Goal: Information Seeking & Learning: Check status

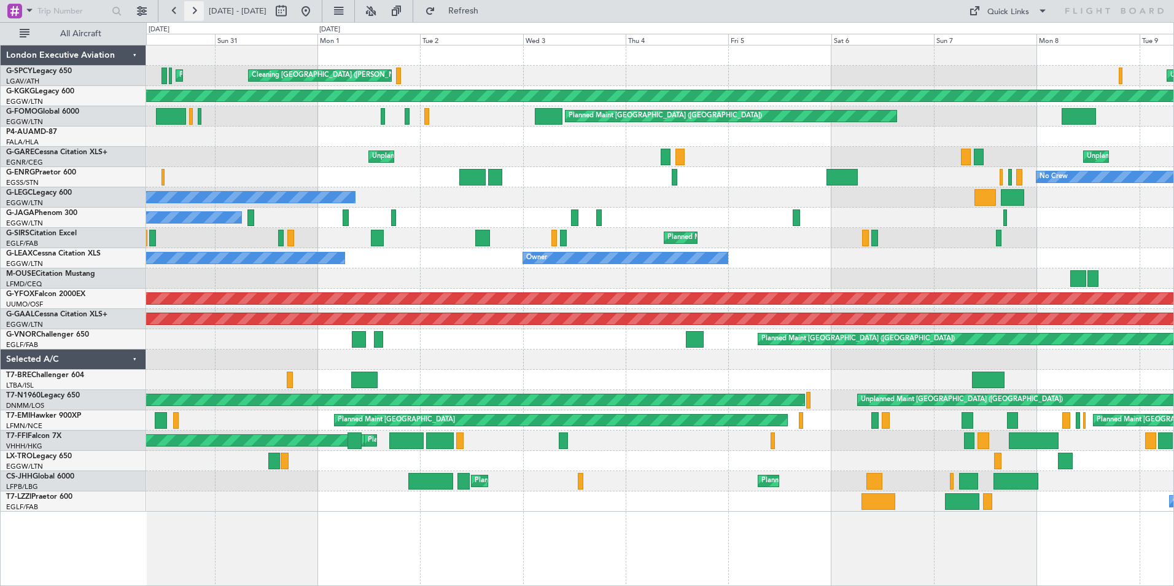
click at [196, 10] on button at bounding box center [194, 11] width 20 height 20
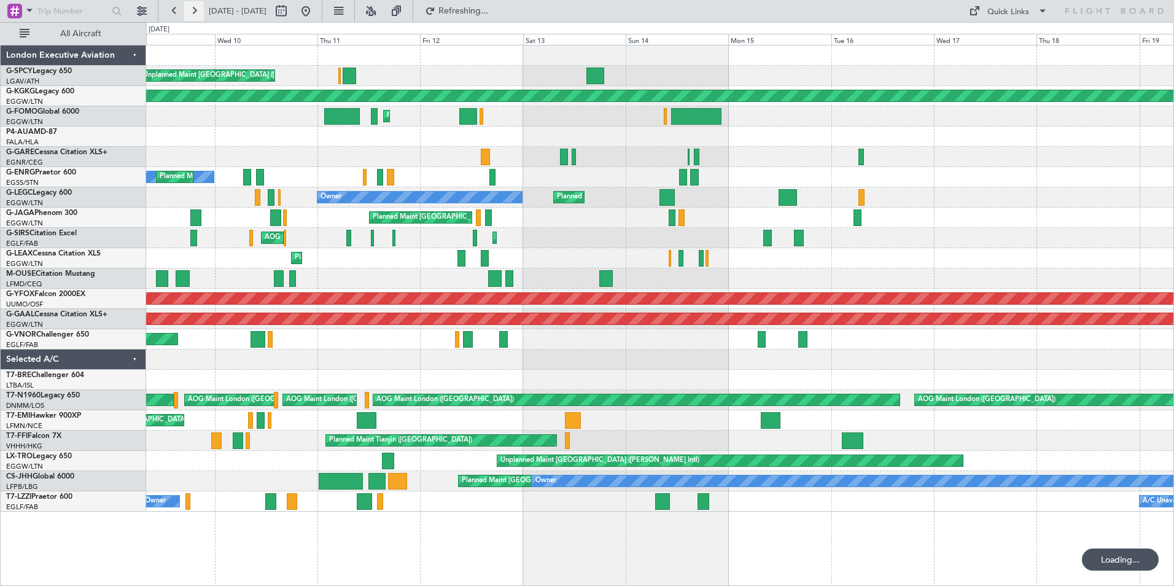
click at [196, 10] on button at bounding box center [194, 11] width 20 height 20
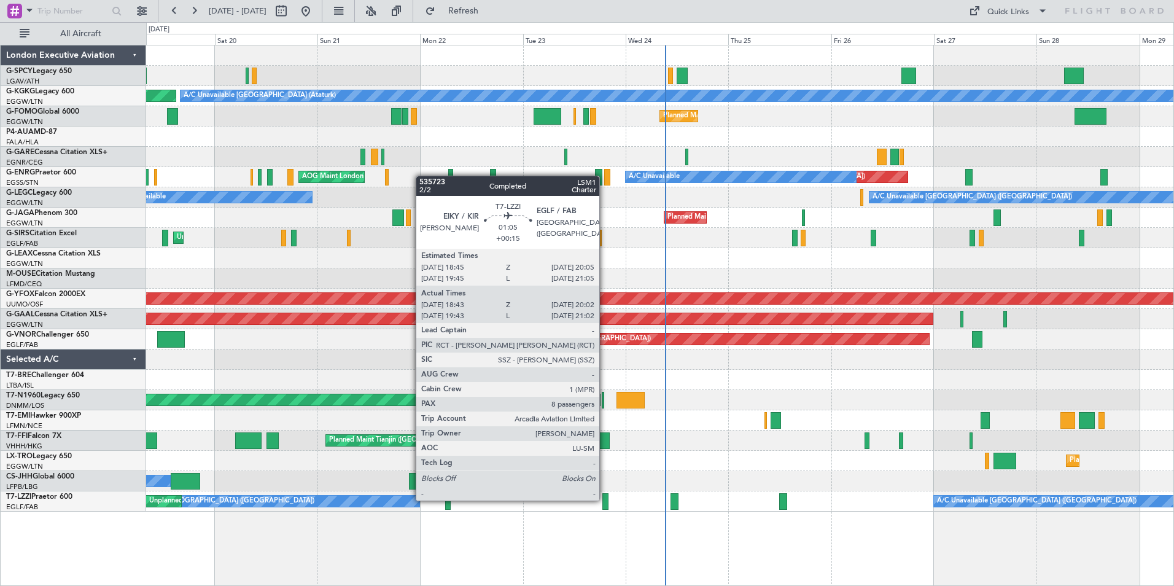
click at [605, 499] on div at bounding box center [605, 501] width 6 height 17
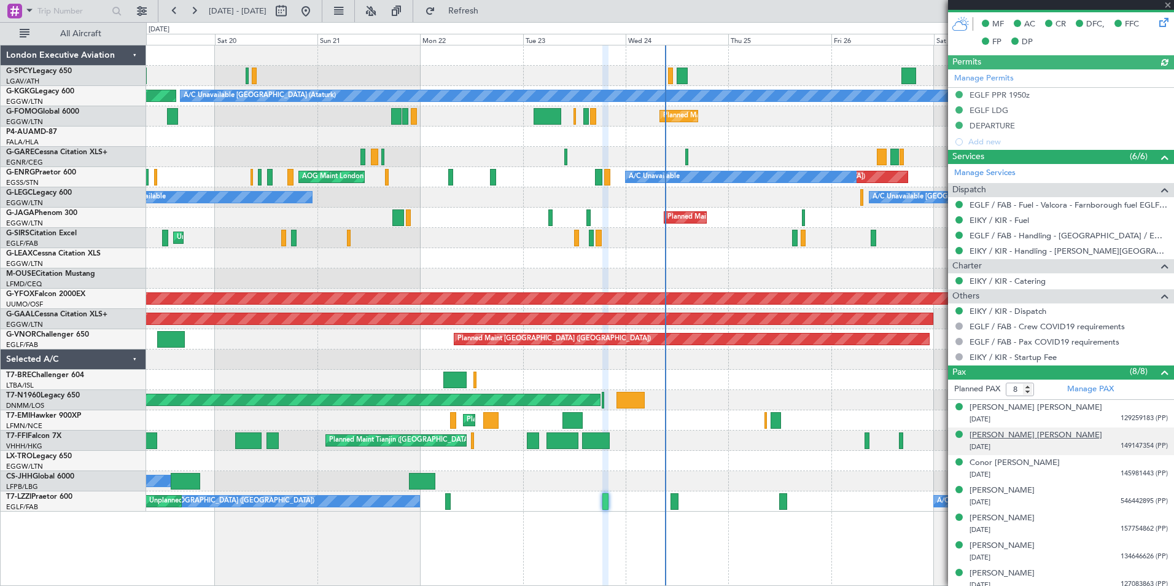
scroll to position [377, 0]
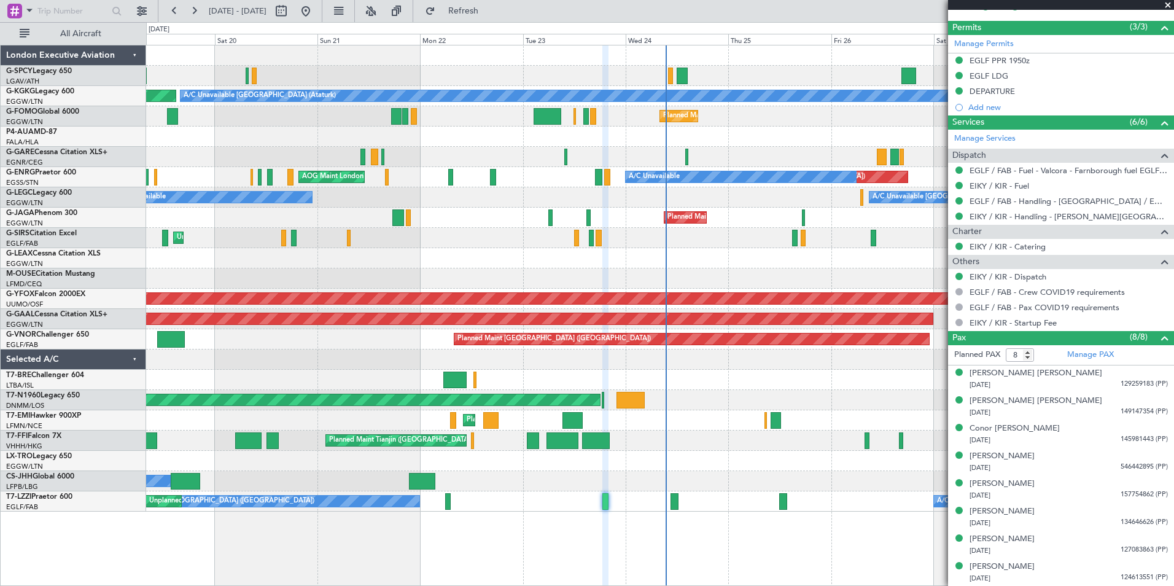
click at [1170, 3] on span at bounding box center [1168, 5] width 12 height 11
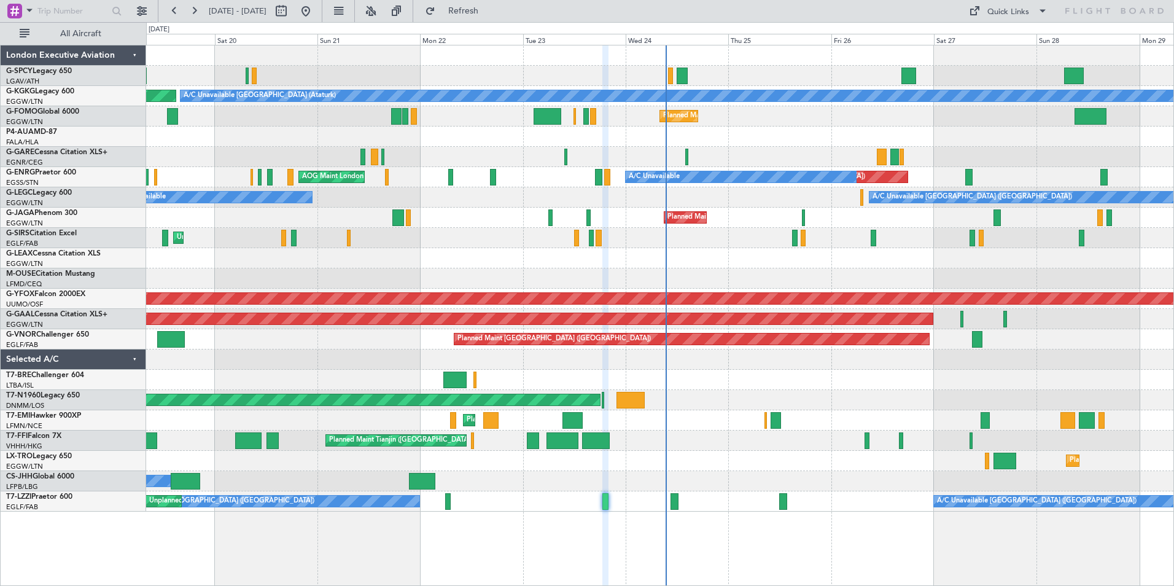
type input "0"
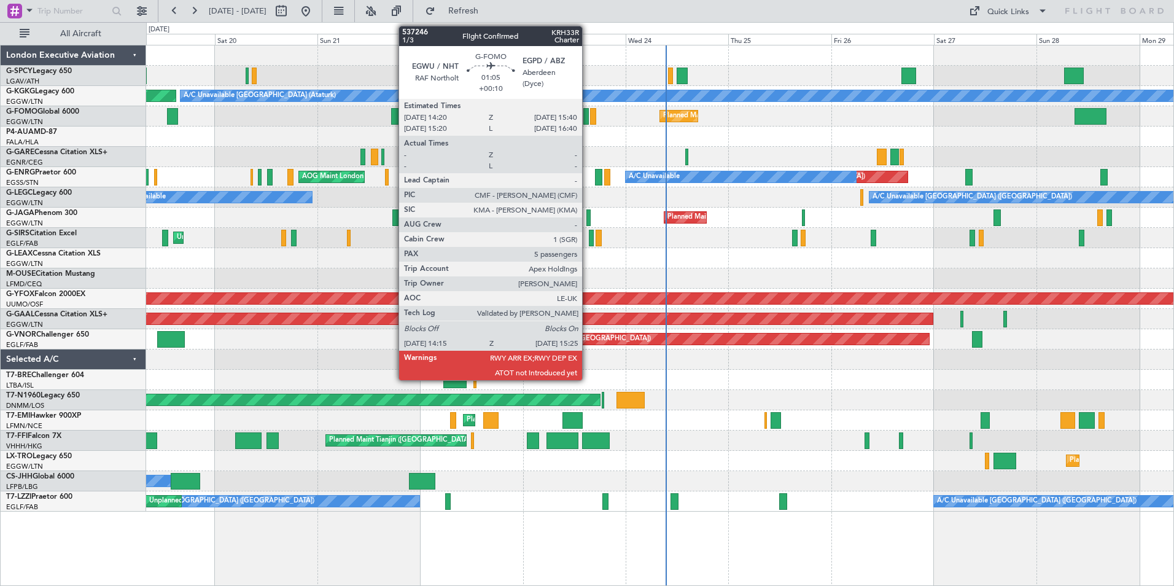
click at [588, 114] on div at bounding box center [586, 116] width 6 height 17
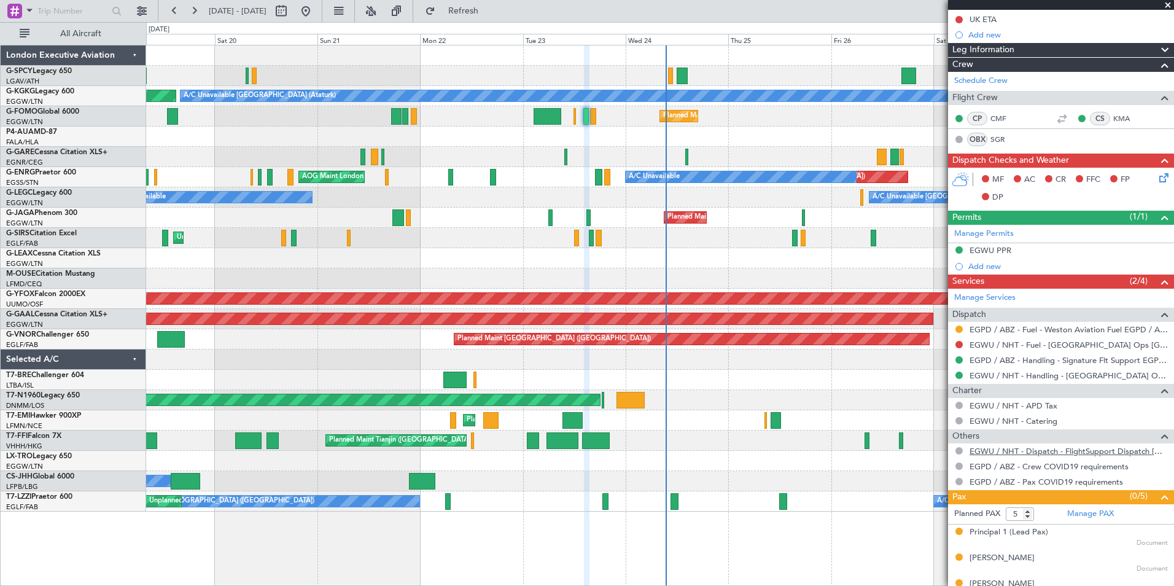
scroll to position [251, 0]
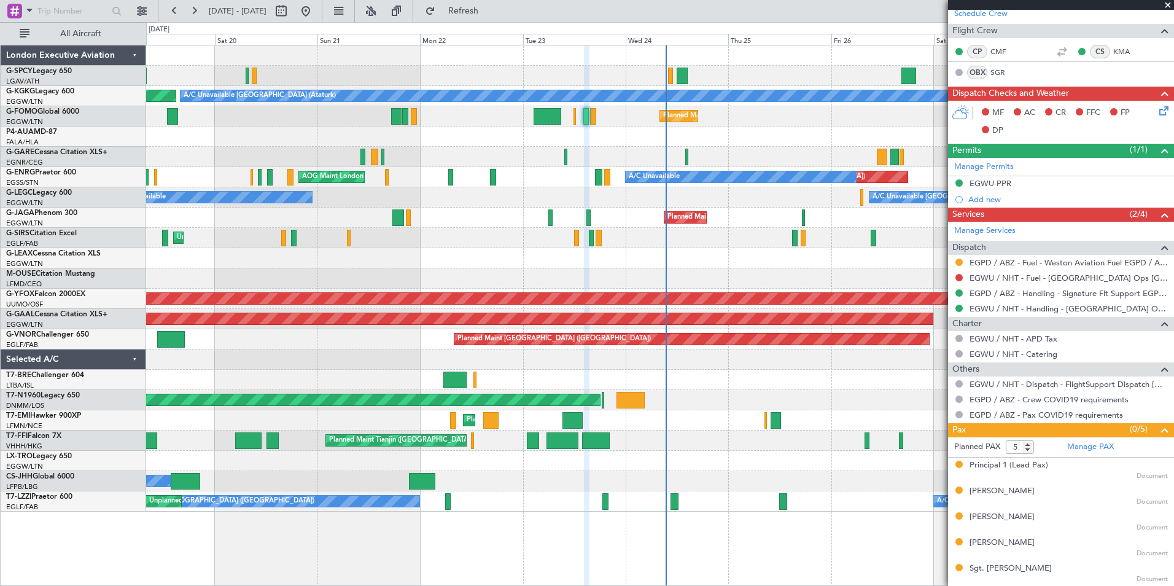
click at [1169, 6] on span at bounding box center [1168, 5] width 12 height 11
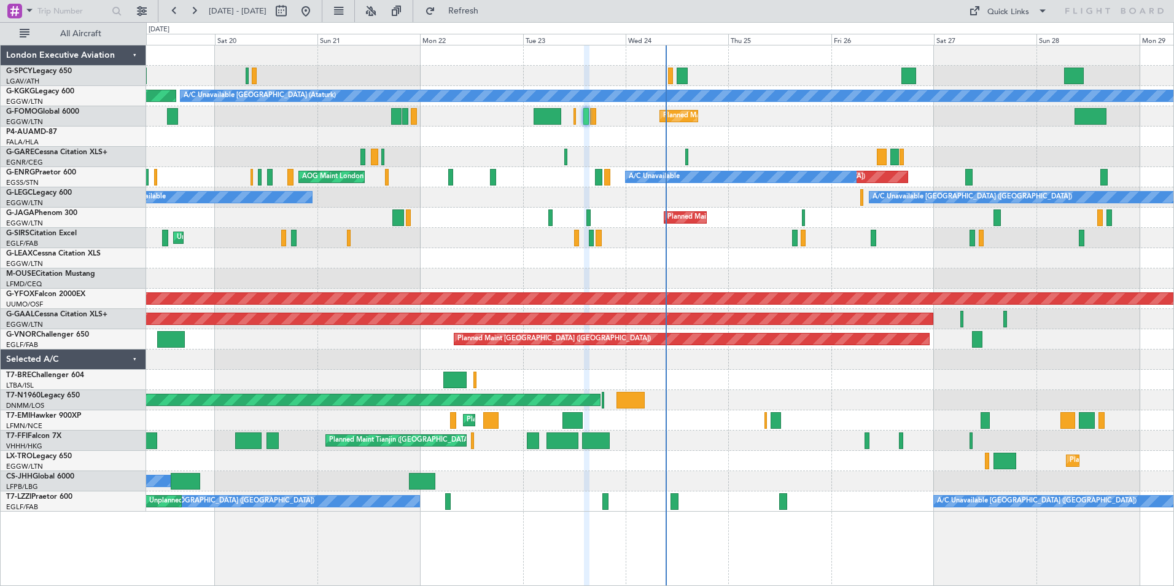
type input "0"
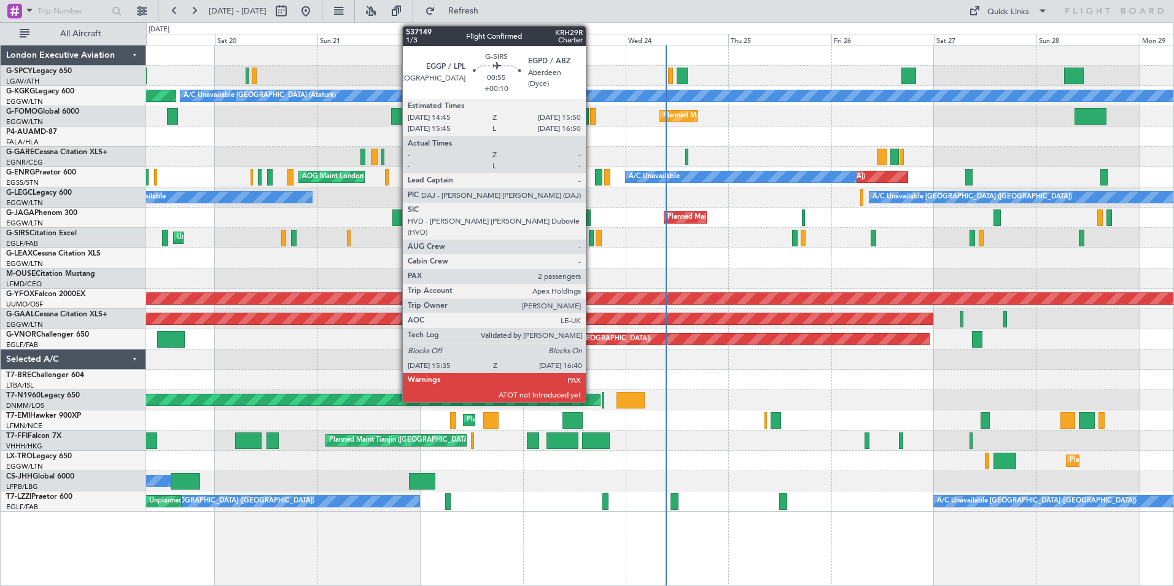
click at [591, 238] on div at bounding box center [591, 238] width 5 height 17
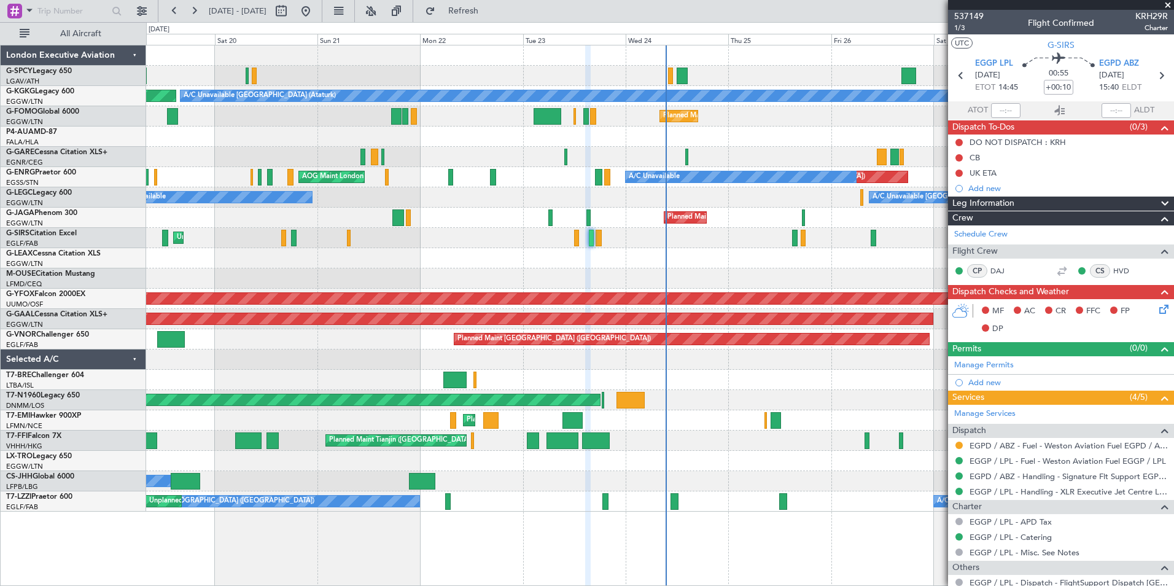
click at [1167, 3] on span at bounding box center [1168, 5] width 12 height 11
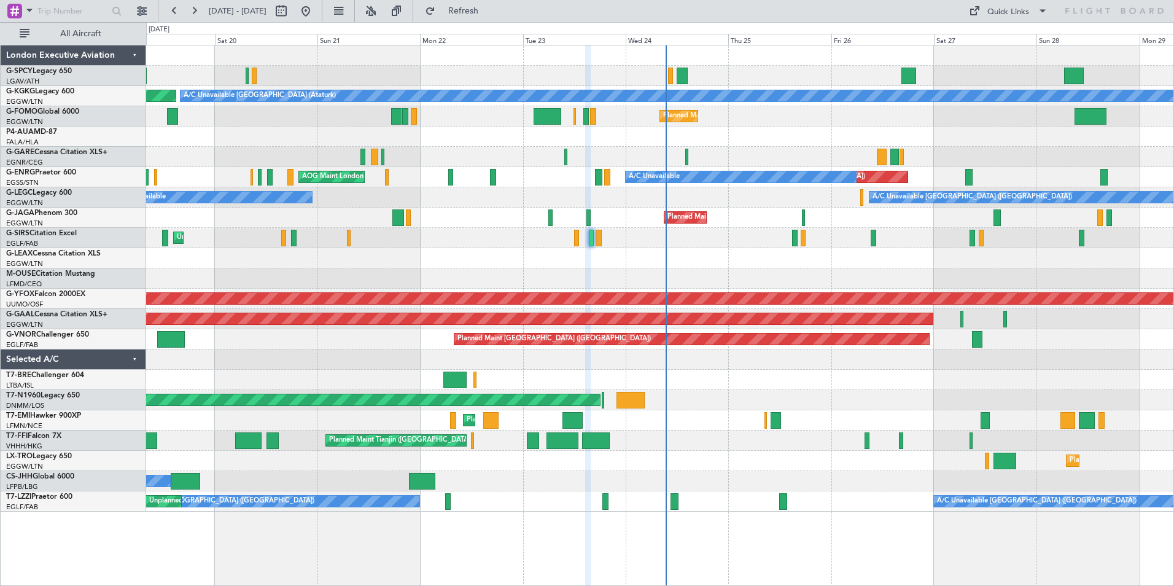
type input "0"
click at [174, 13] on button at bounding box center [175, 11] width 20 height 20
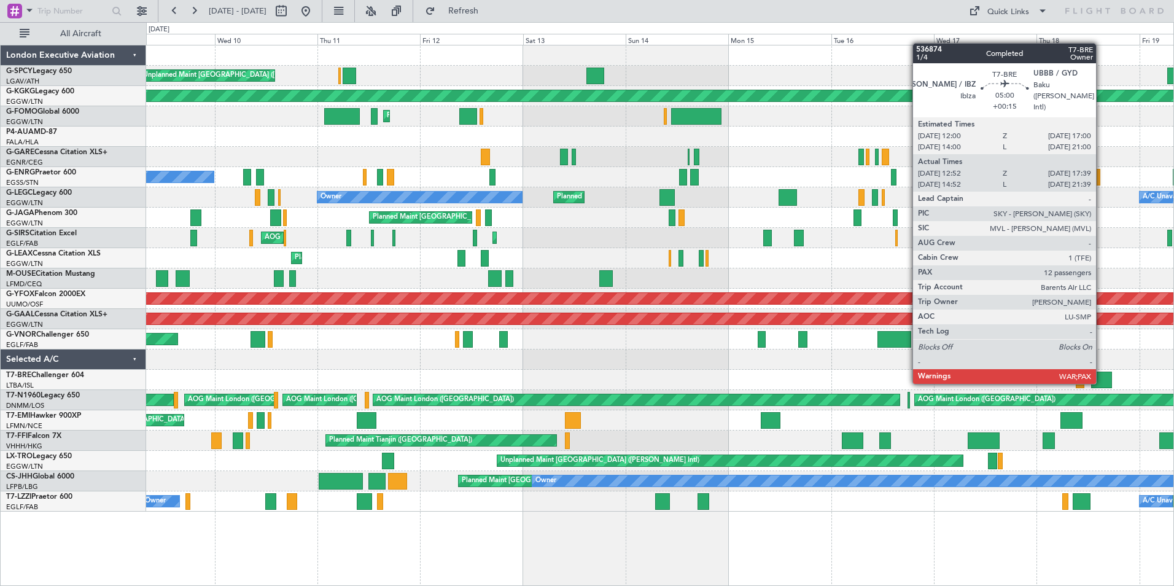
click at [1101, 381] on div at bounding box center [1101, 379] width 21 height 17
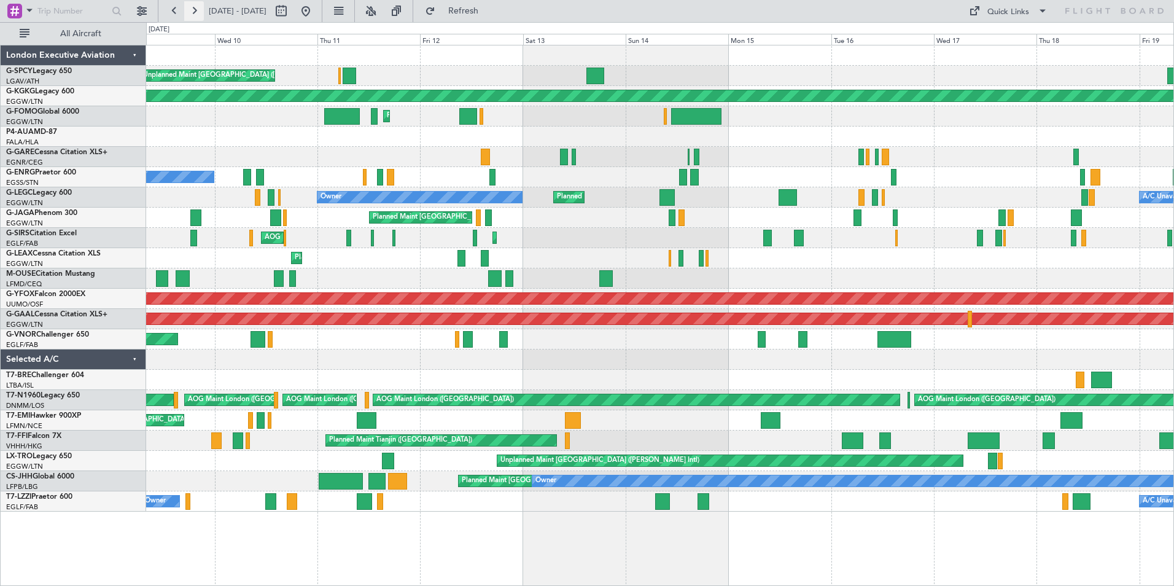
click at [198, 10] on button at bounding box center [194, 11] width 20 height 20
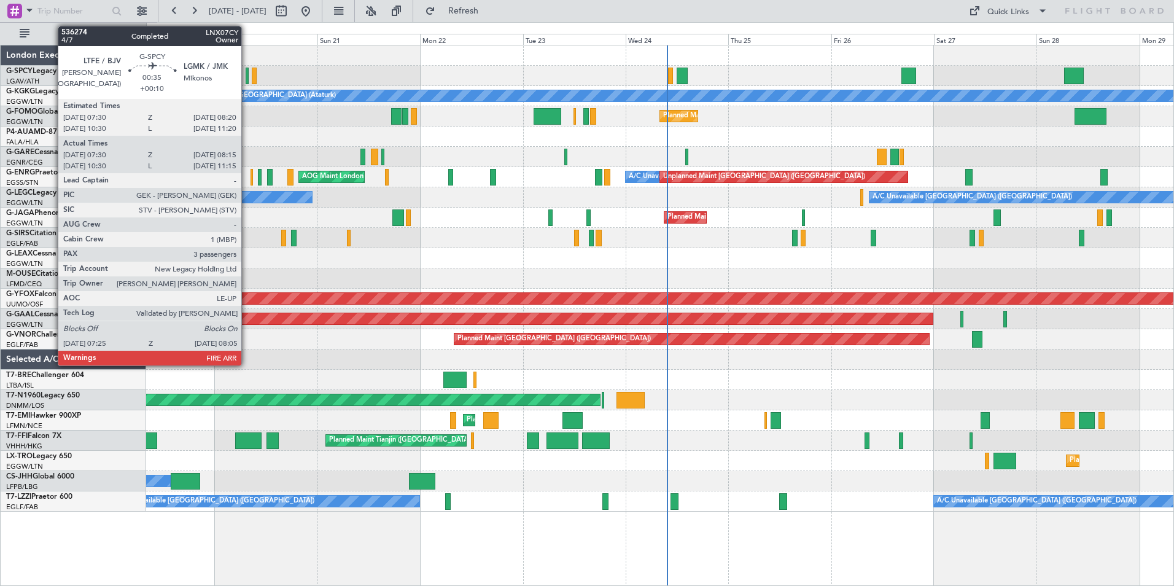
click at [247, 76] on div at bounding box center [247, 76] width 3 height 17
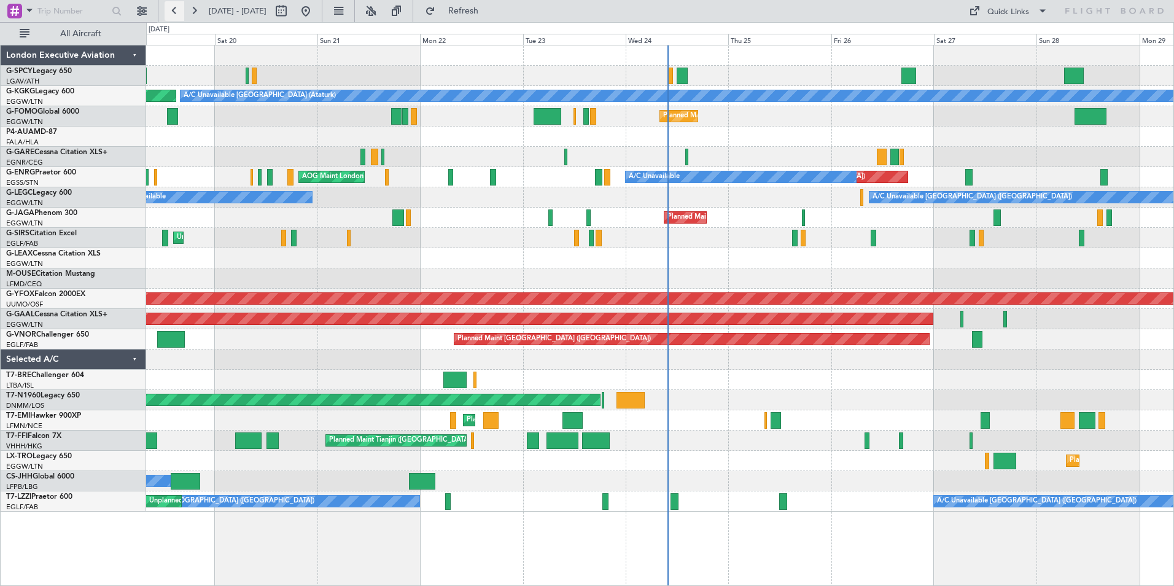
click at [171, 7] on button at bounding box center [175, 11] width 20 height 20
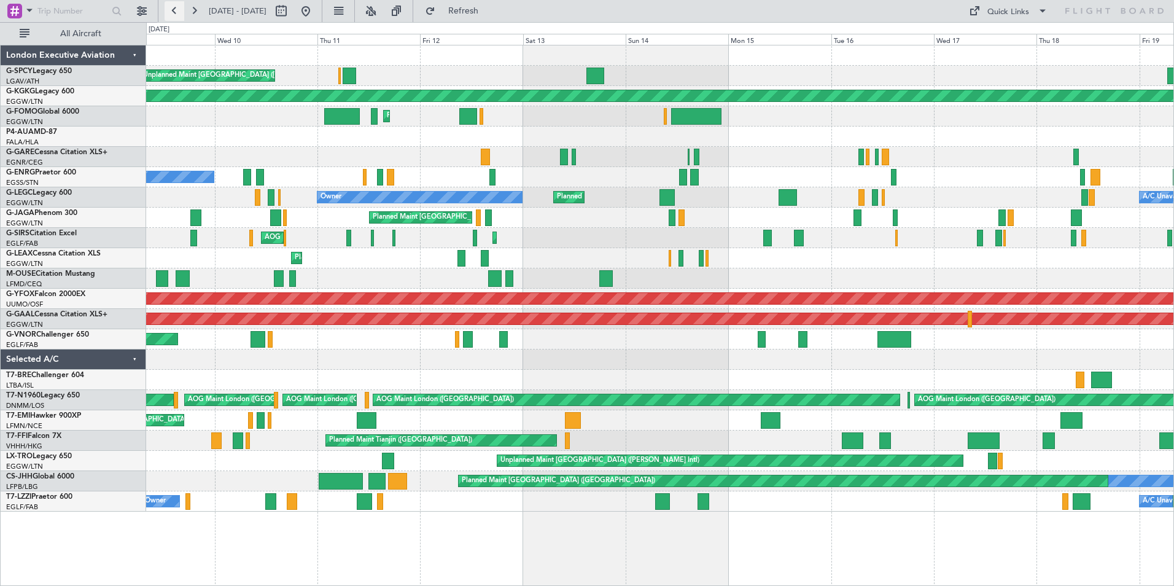
click at [171, 7] on button at bounding box center [175, 11] width 20 height 20
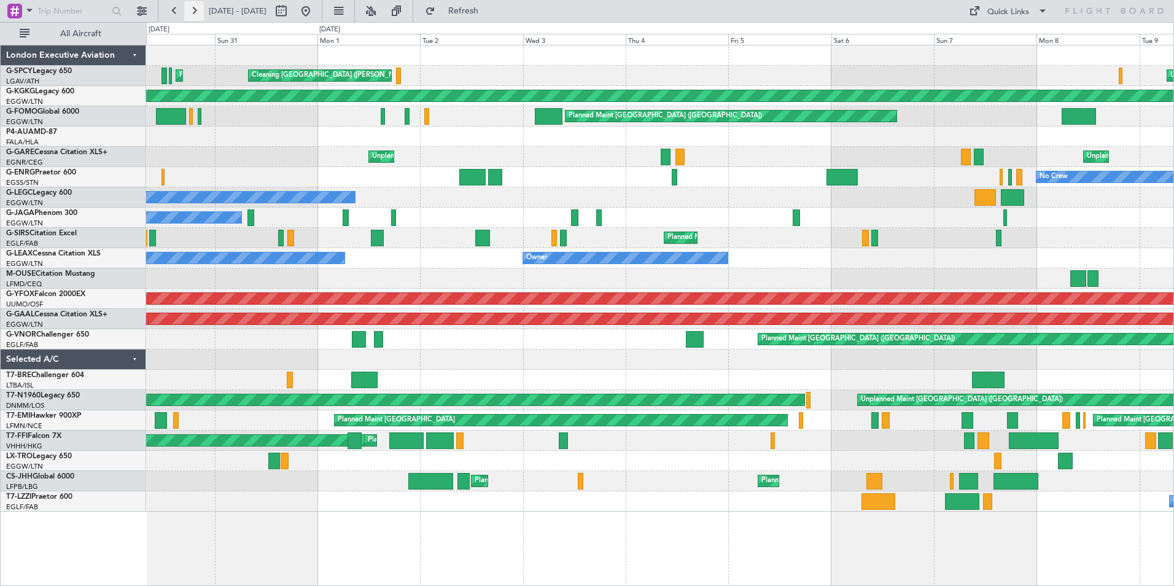
click at [194, 6] on button at bounding box center [194, 11] width 20 height 20
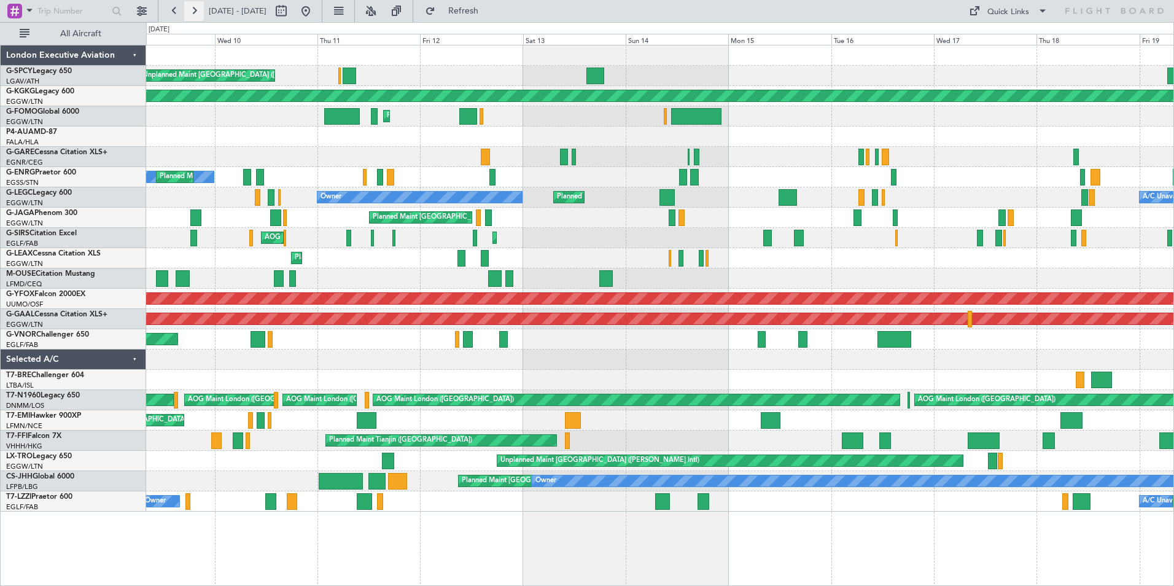
click at [194, 6] on button at bounding box center [194, 11] width 20 height 20
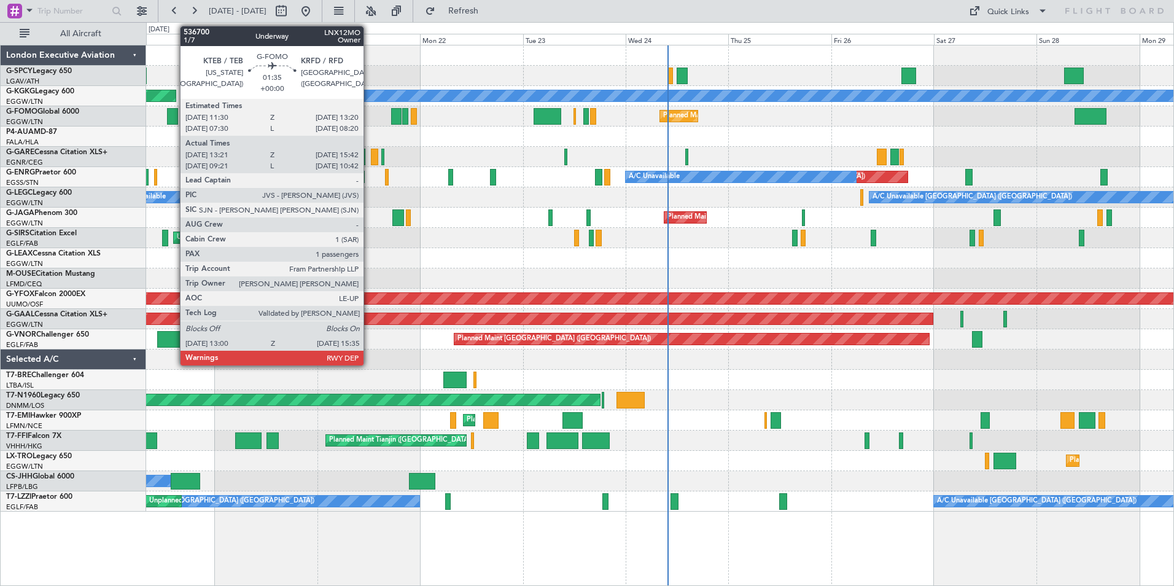
click at [174, 112] on div at bounding box center [173, 116] width 12 height 17
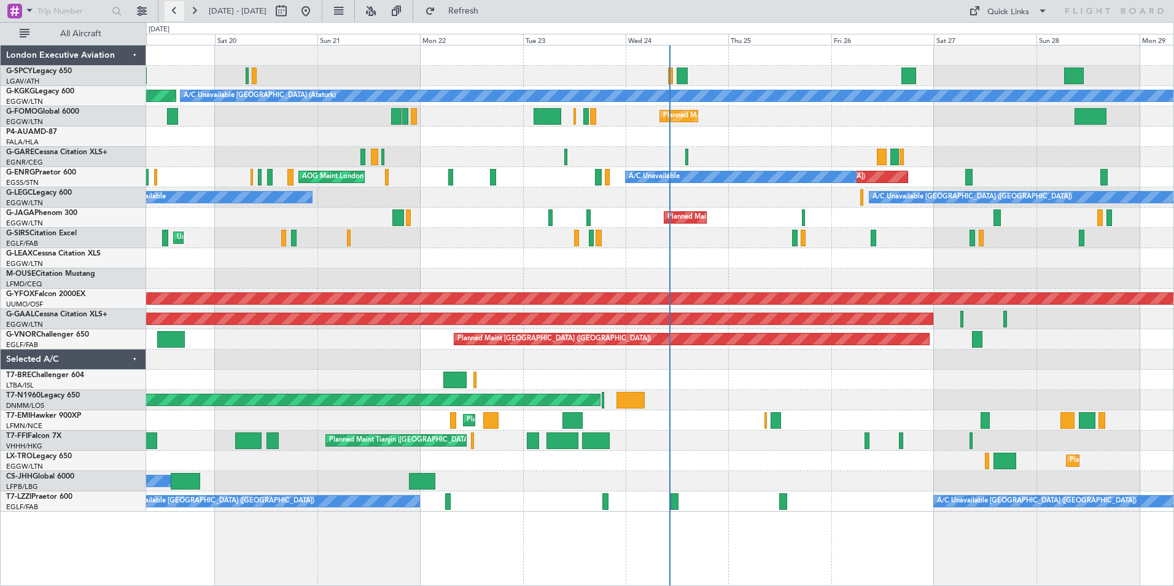
click at [169, 8] on button at bounding box center [175, 11] width 20 height 20
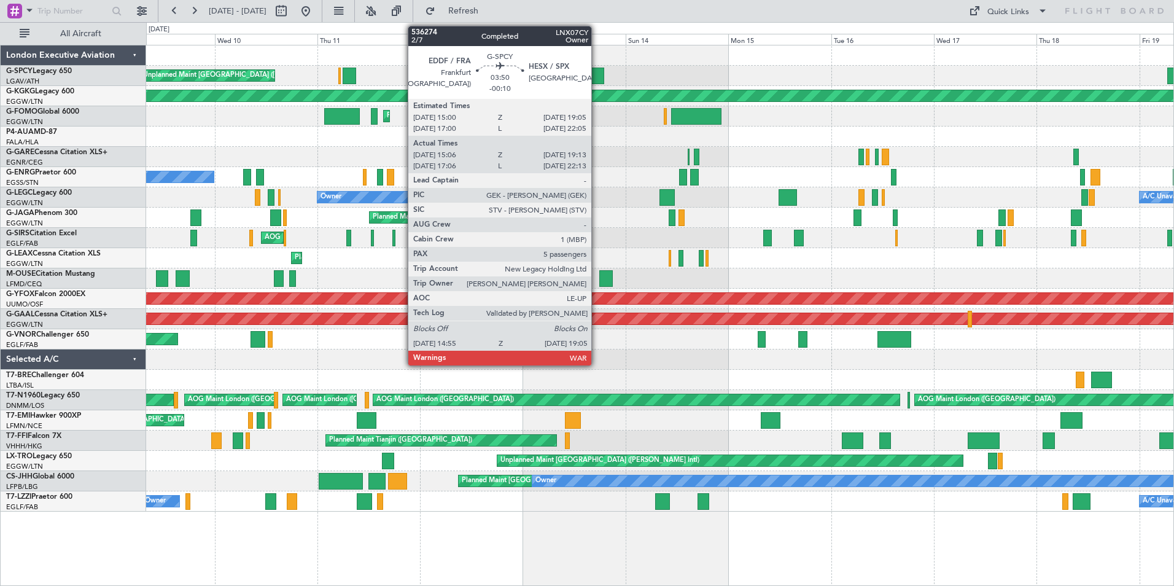
click at [597, 76] on div at bounding box center [595, 76] width 18 height 17
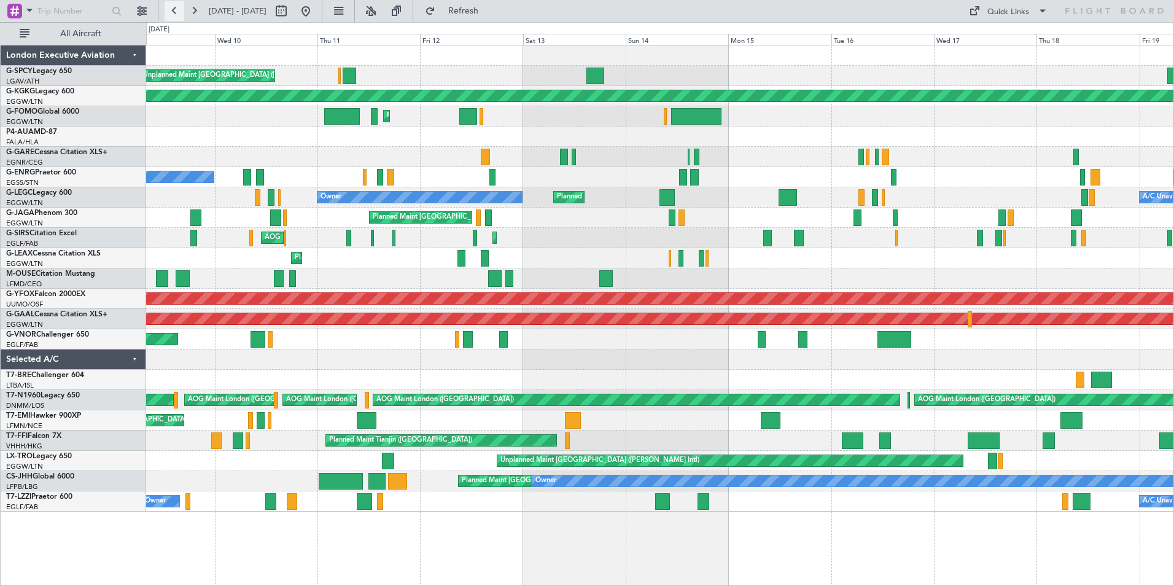
click at [172, 9] on button at bounding box center [175, 11] width 20 height 20
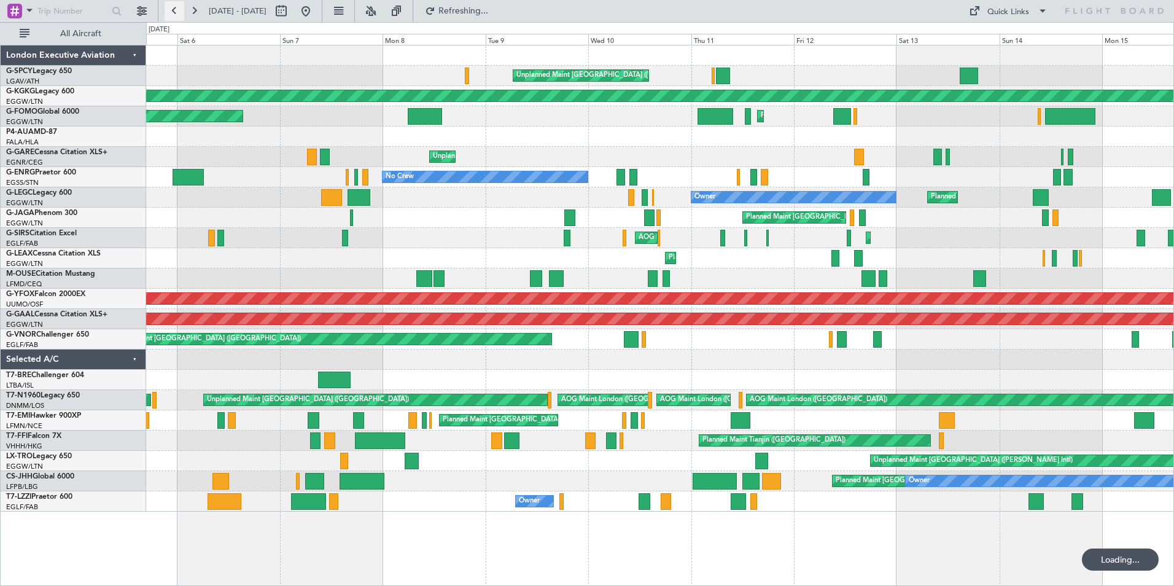
click at [172, 9] on button at bounding box center [175, 11] width 20 height 20
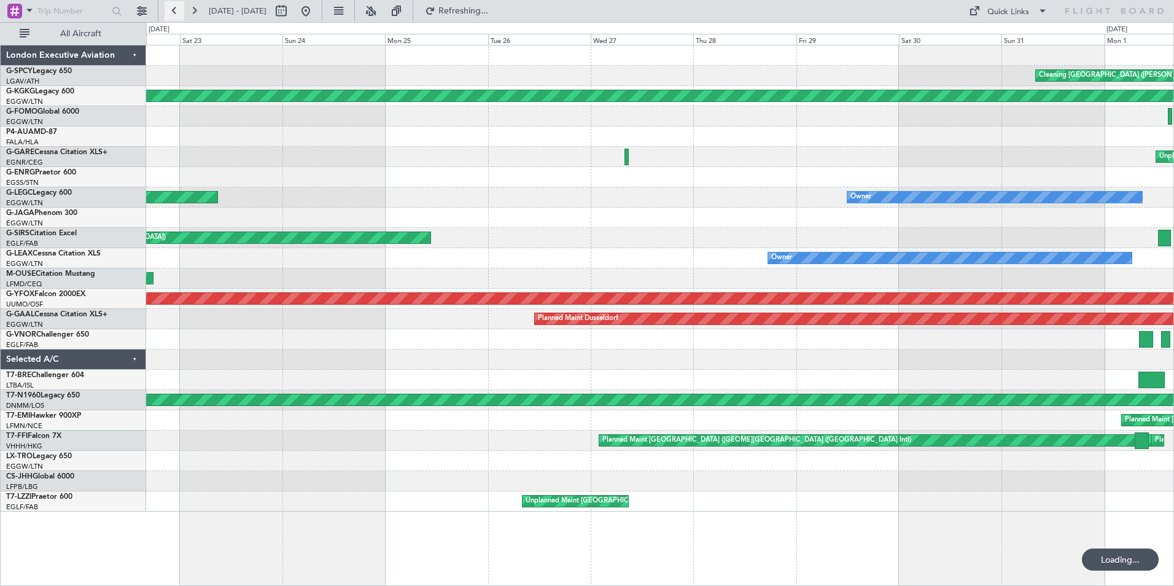
click at [172, 9] on button at bounding box center [175, 11] width 20 height 20
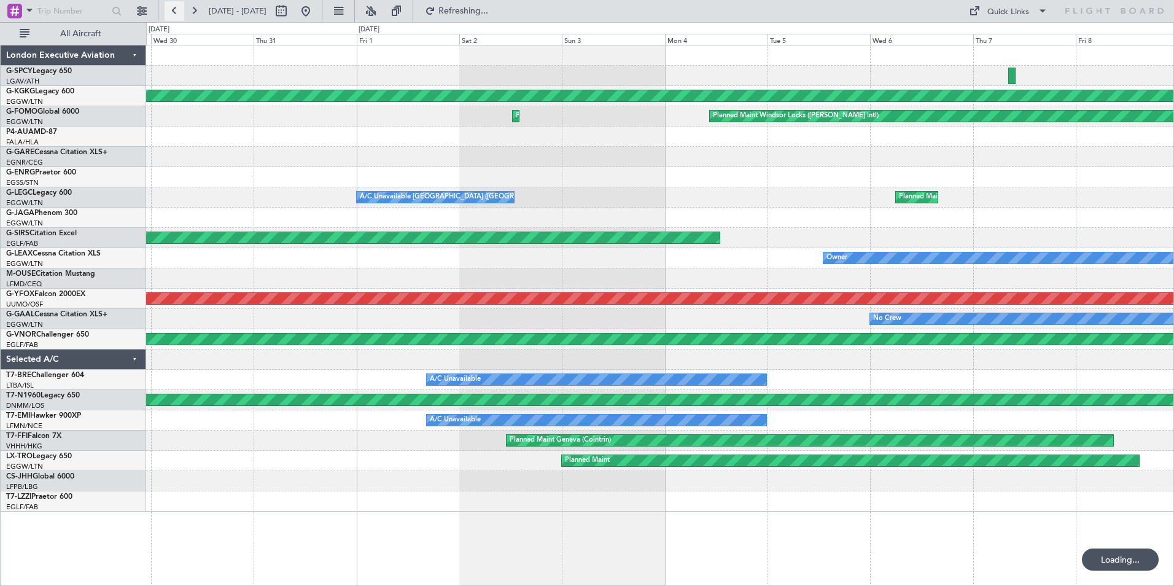
click at [172, 9] on button at bounding box center [175, 11] width 20 height 20
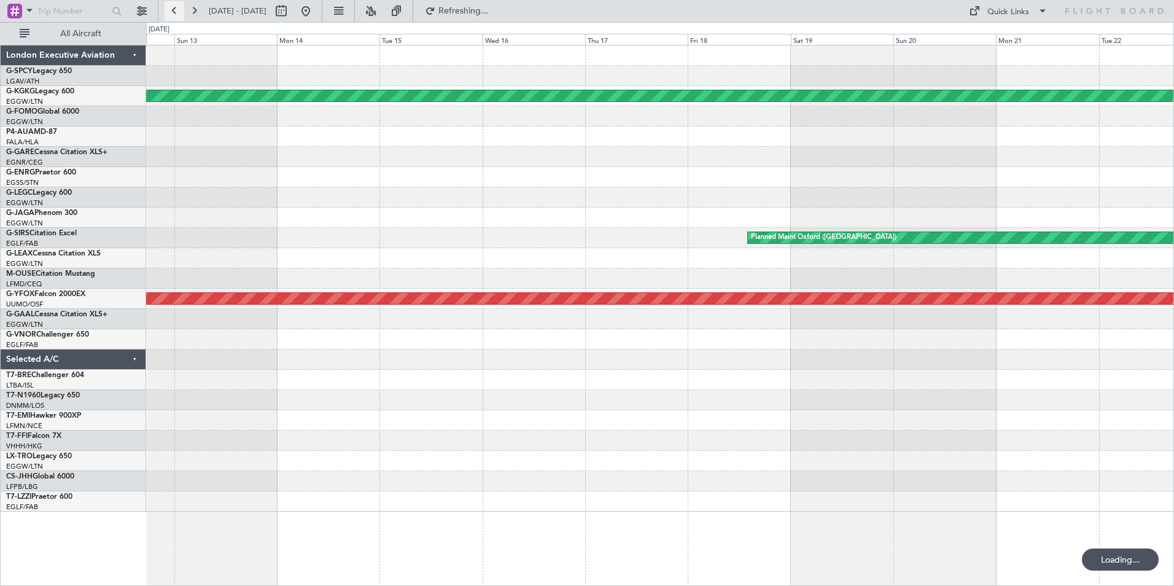
click at [172, 9] on button at bounding box center [175, 11] width 20 height 20
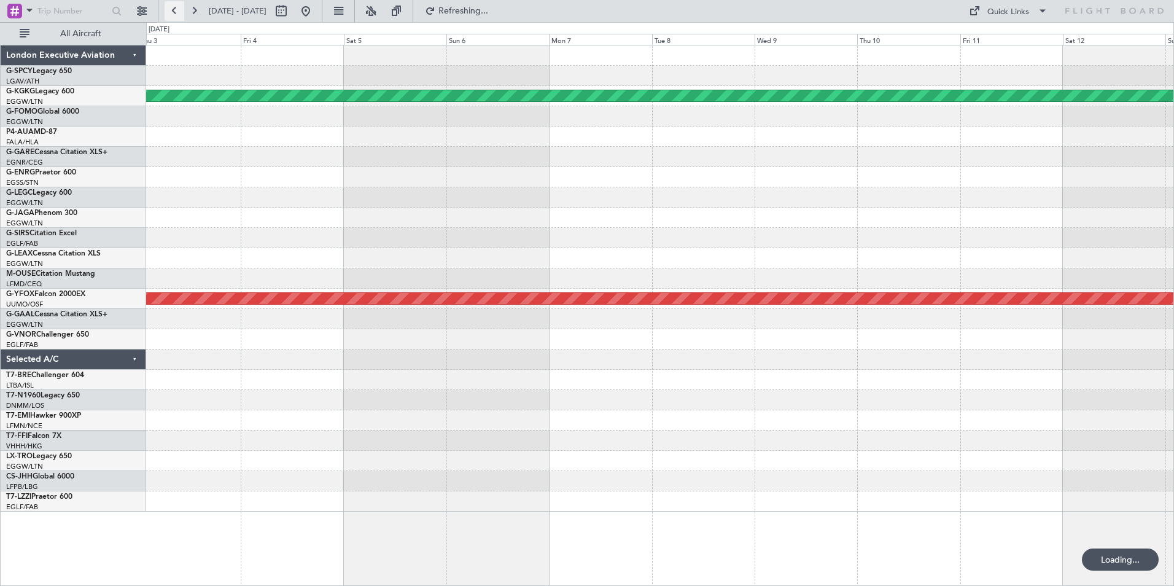
click at [172, 9] on button at bounding box center [175, 11] width 20 height 20
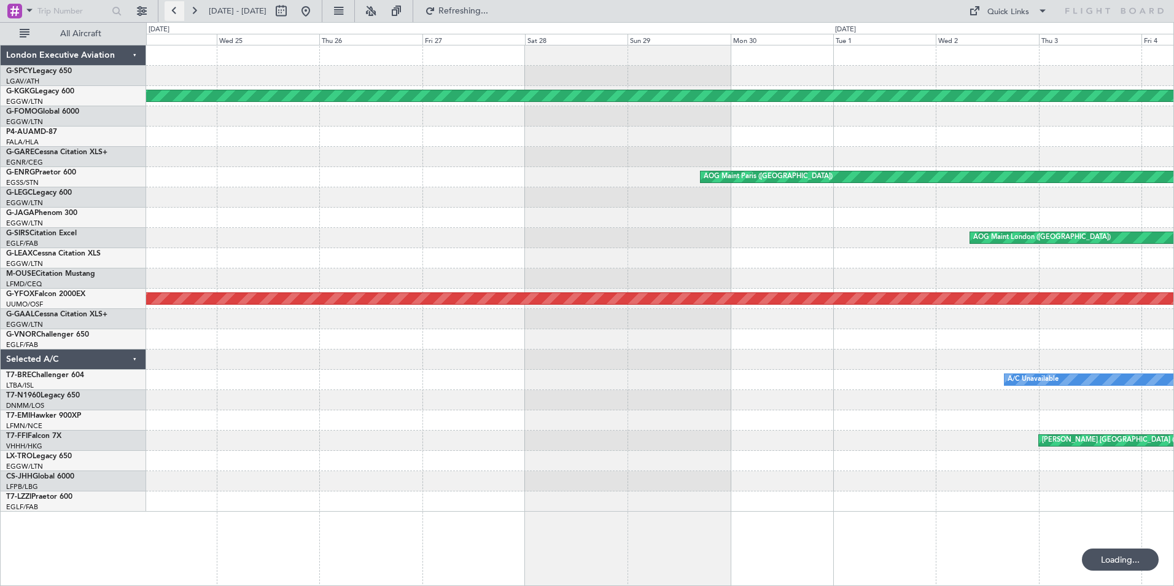
click at [172, 9] on button at bounding box center [175, 11] width 20 height 20
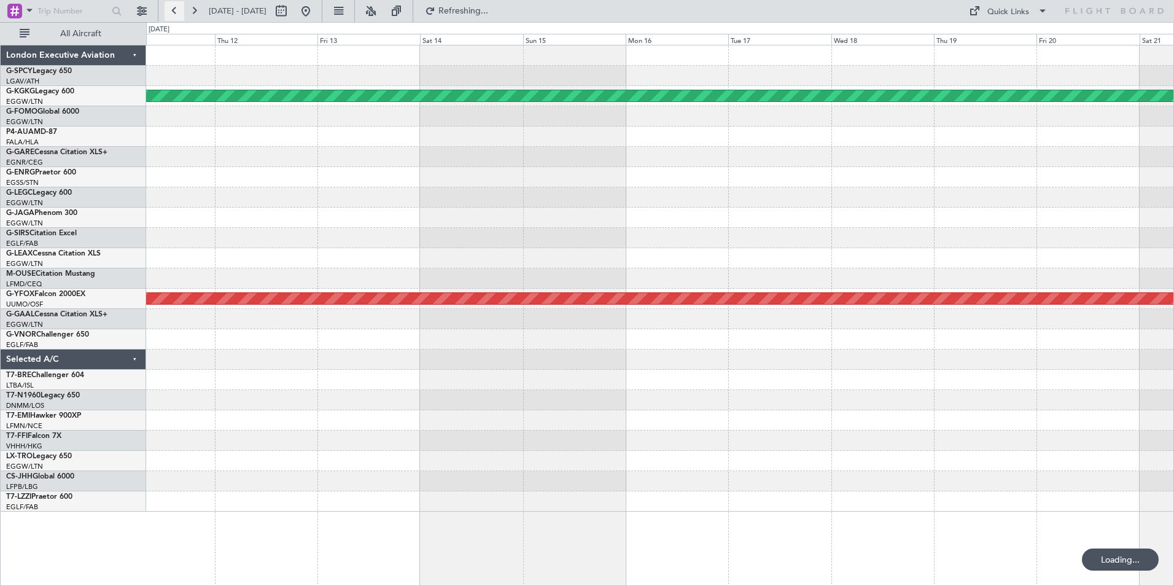
click at [172, 9] on button at bounding box center [175, 11] width 20 height 20
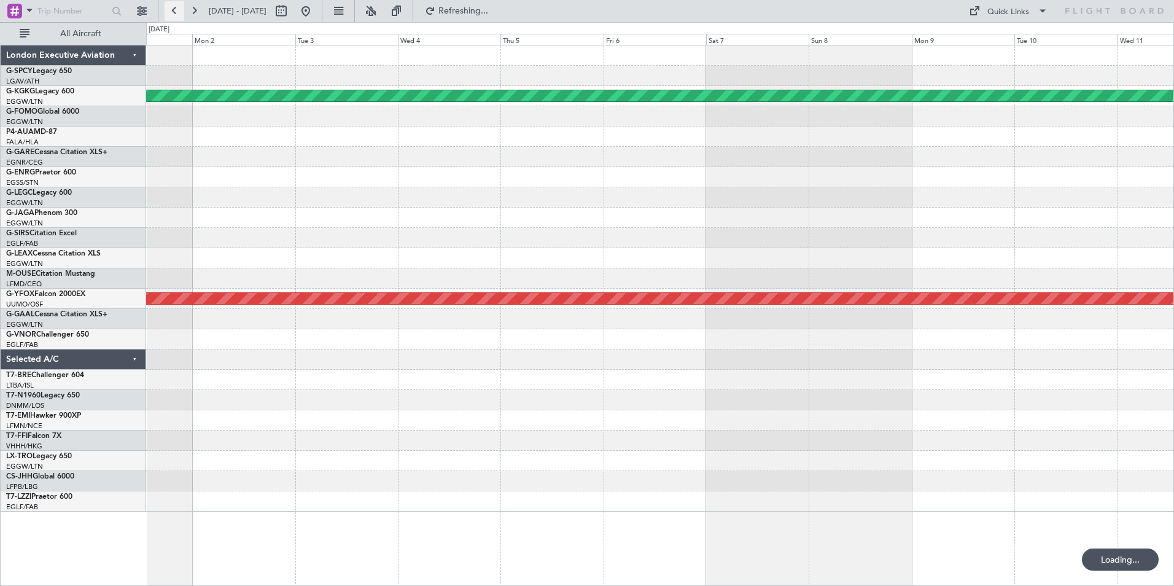
click at [172, 9] on button at bounding box center [175, 11] width 20 height 20
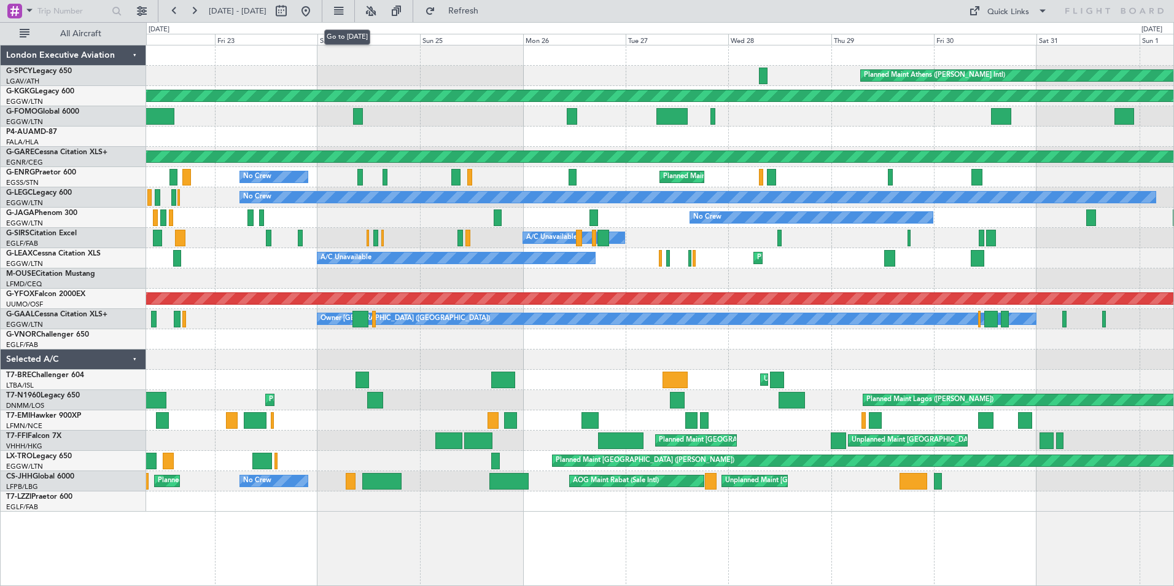
drag, startPoint x: 342, startPoint y: 13, endPoint x: 332, endPoint y: 14, distance: 9.8
click at [316, 13] on button at bounding box center [306, 11] width 20 height 20
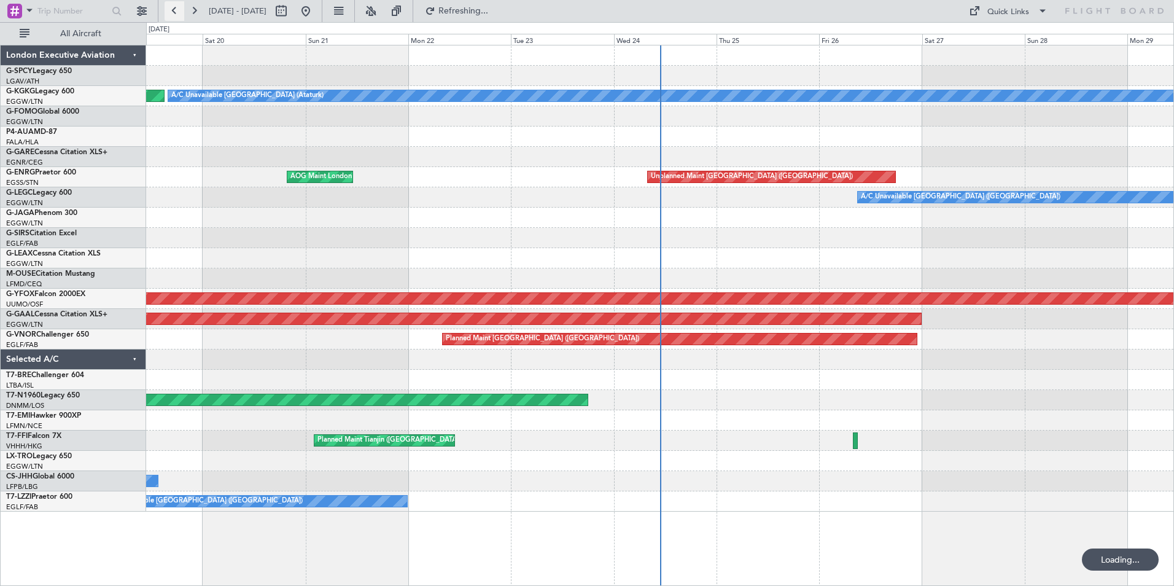
click at [169, 10] on button at bounding box center [175, 11] width 20 height 20
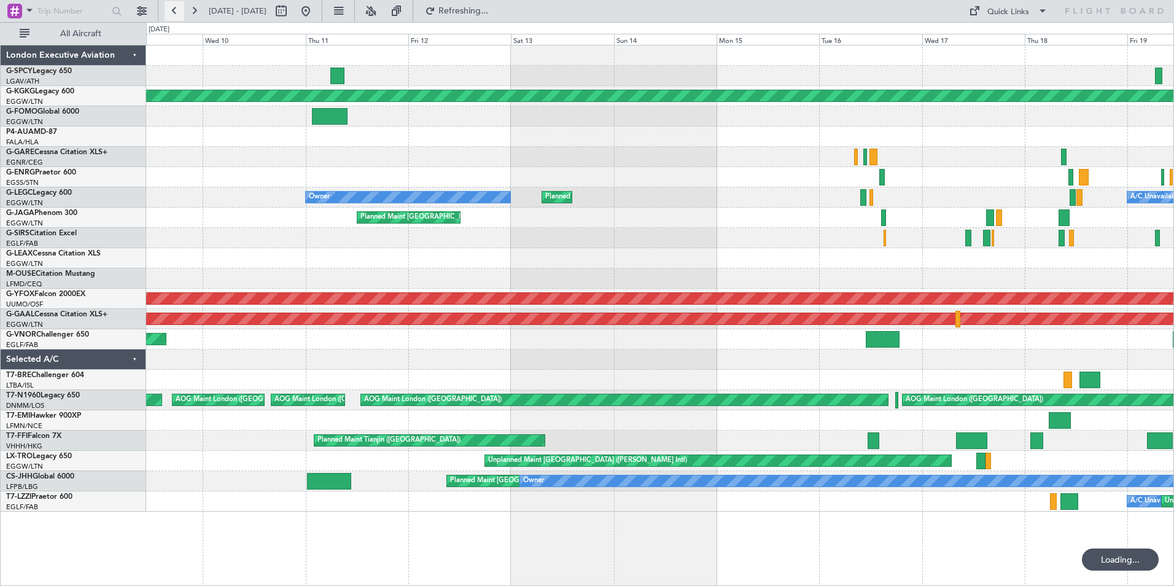
click at [169, 10] on button at bounding box center [175, 11] width 20 height 20
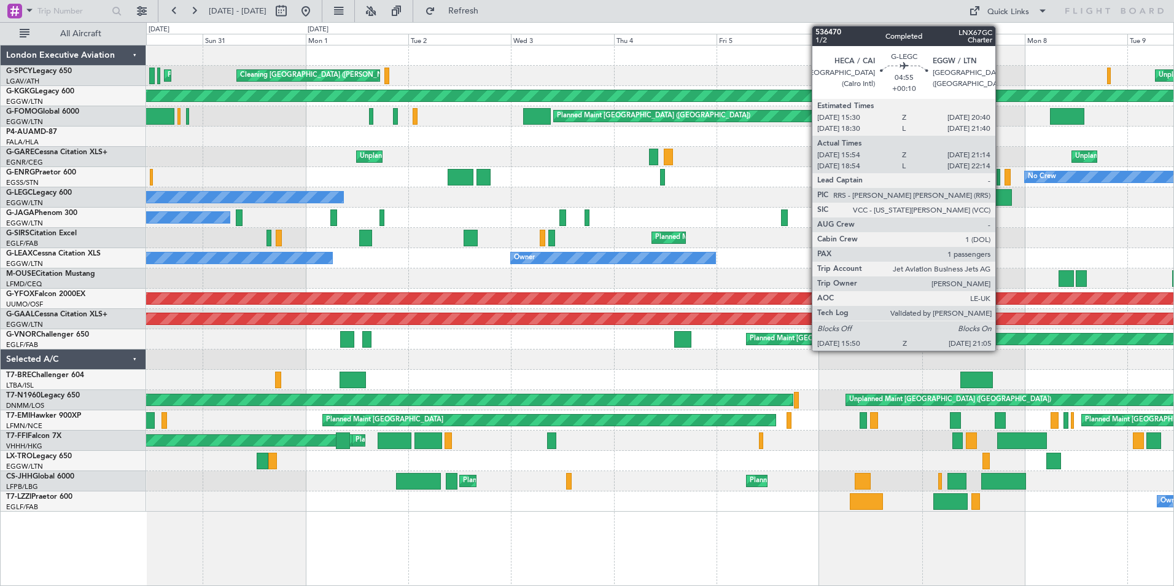
click at [1001, 196] on div at bounding box center [1000, 197] width 23 height 17
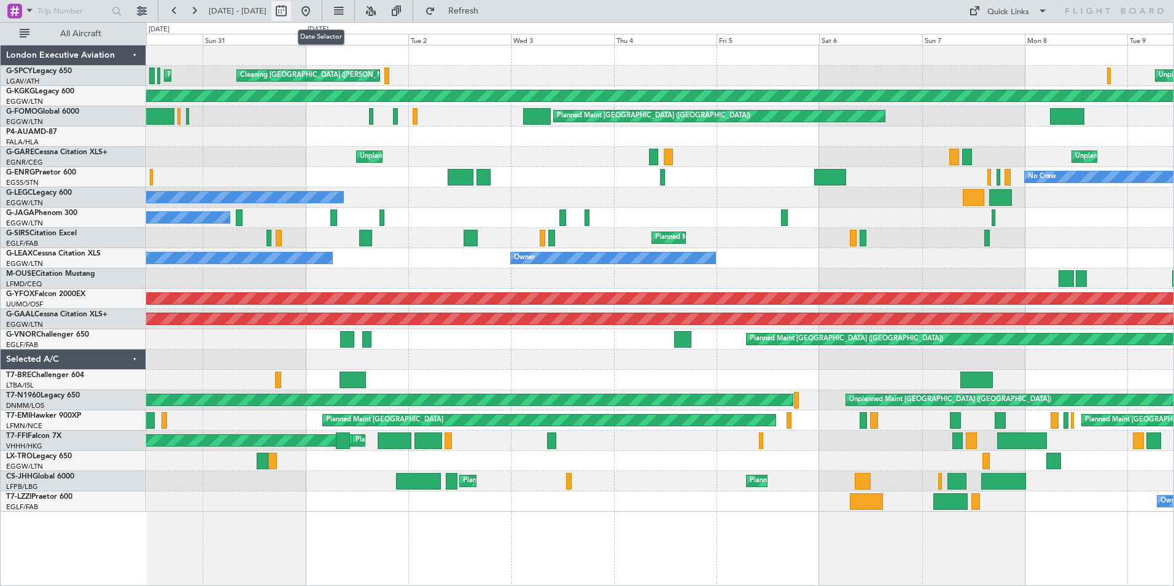
click at [291, 7] on button at bounding box center [281, 11] width 20 height 20
select select "8"
select select "2025"
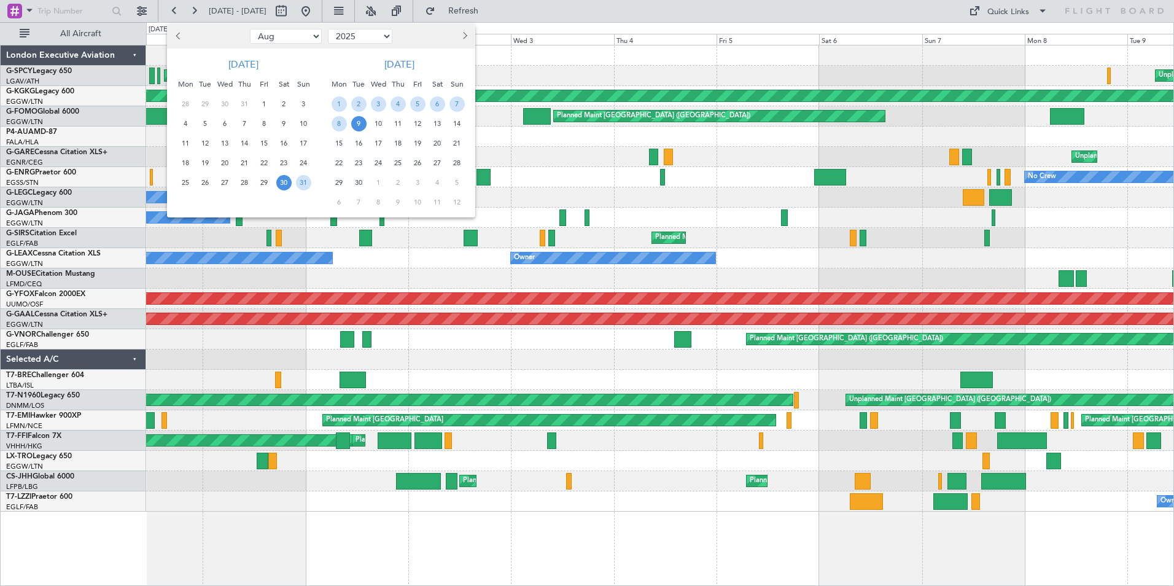
click at [309, 35] on select "Jan Feb Mar Apr May Jun [DATE] Aug Sep Oct Nov Dec" at bounding box center [286, 36] width 72 height 15
select select "1"
click at [250, 29] on select "Jan Feb Mar Apr May Jun [DATE] Aug Sep Oct Nov Dec" at bounding box center [286, 36] width 72 height 15
click at [384, 36] on select "2015 2016 2017 2018 2019 2020 2021 2022 2023 2024 2025 2026 2027 2028 2029 2030…" at bounding box center [360, 36] width 64 height 15
select select "2021"
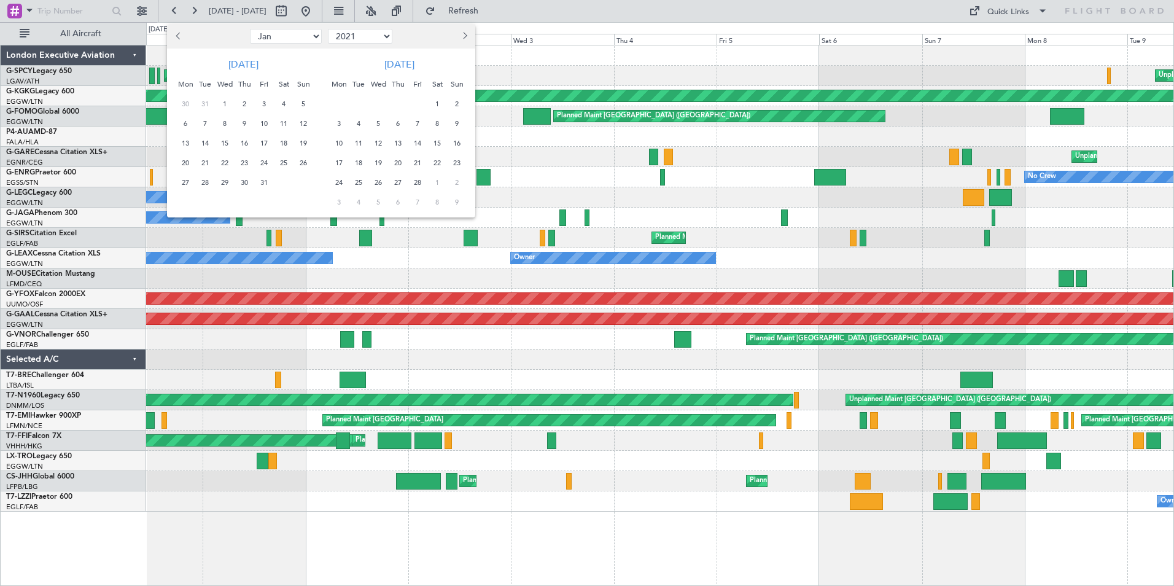
click at [328, 29] on select "2015 2016 2017 2018 2019 2020 2021 2022 2023 2024 2025 2026 2027 2028 2029 2030…" at bounding box center [360, 36] width 64 height 15
click at [184, 183] on span "25" at bounding box center [185, 182] width 15 height 15
click at [305, 183] on span "31" at bounding box center [303, 182] width 15 height 15
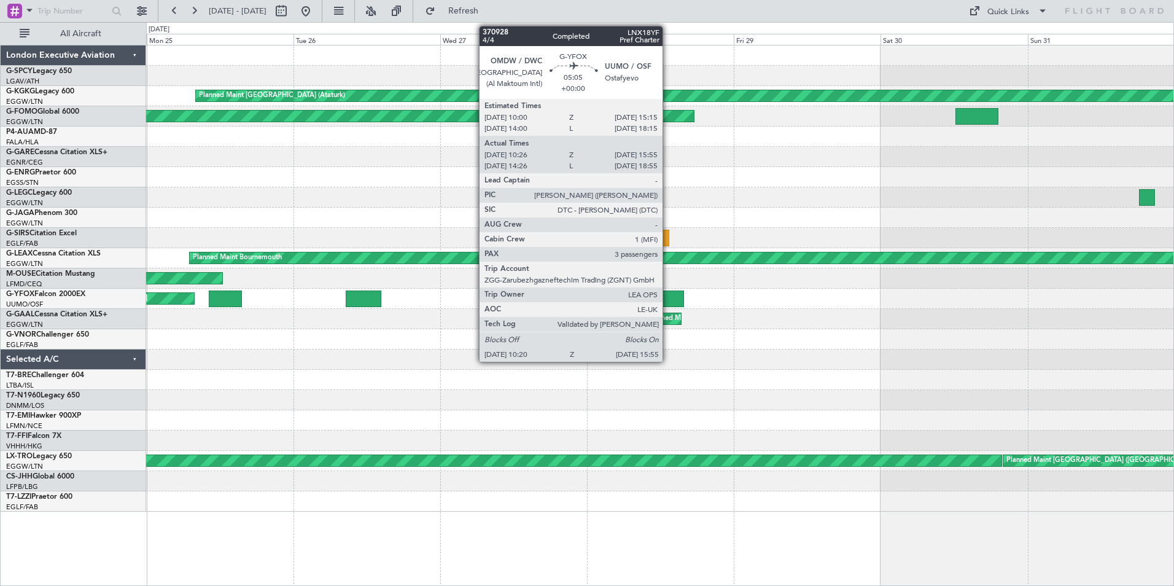
click at [668, 300] on div at bounding box center [667, 298] width 34 height 17
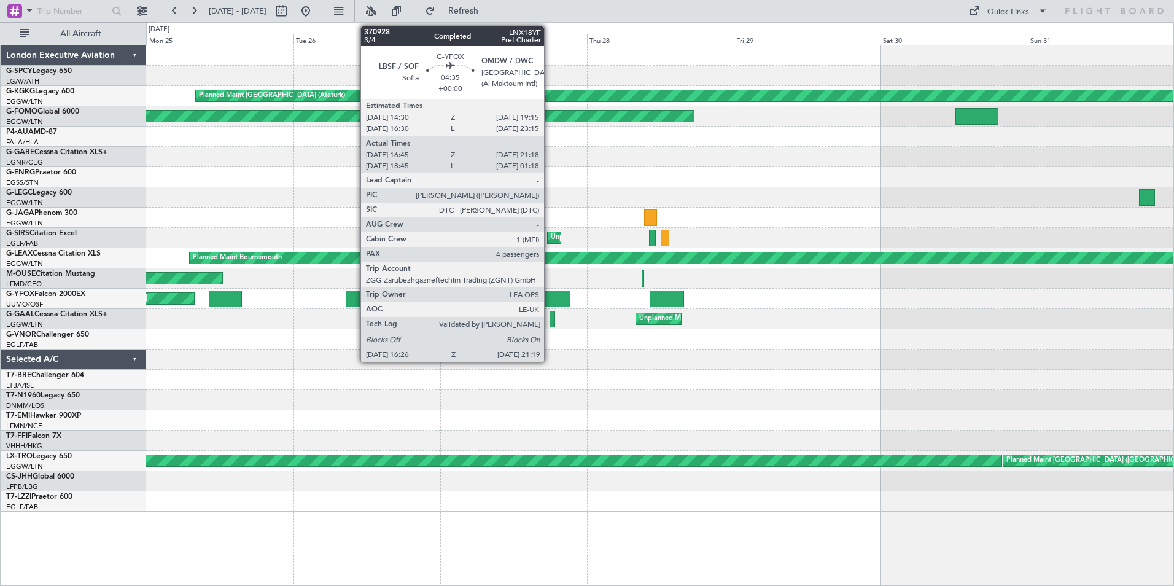
click at [550, 300] on div at bounding box center [555, 298] width 30 height 17
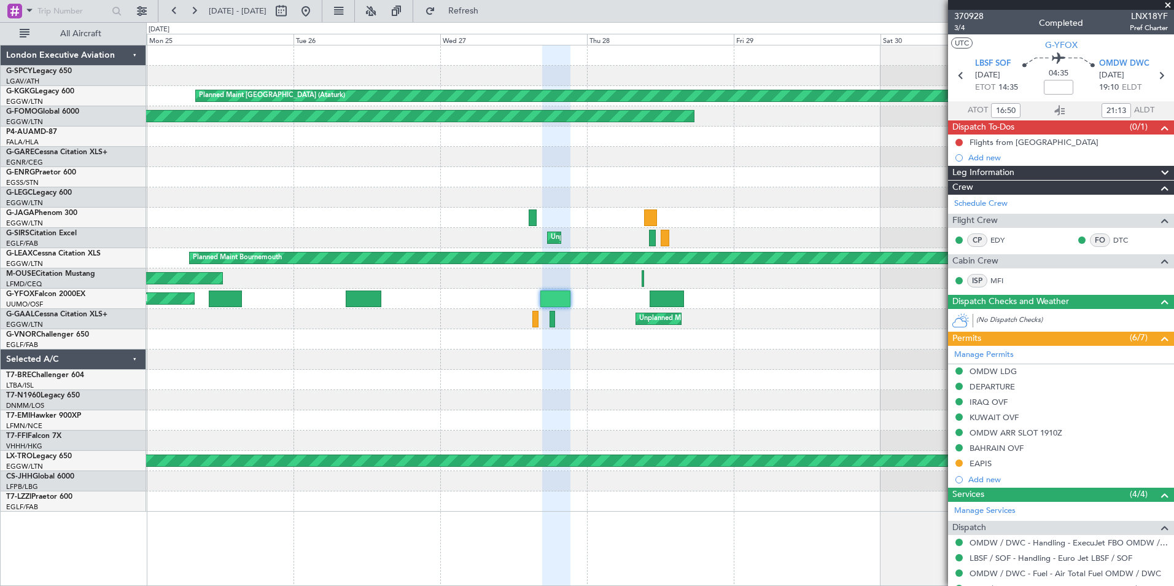
click at [1167, 4] on span at bounding box center [1168, 5] width 12 height 11
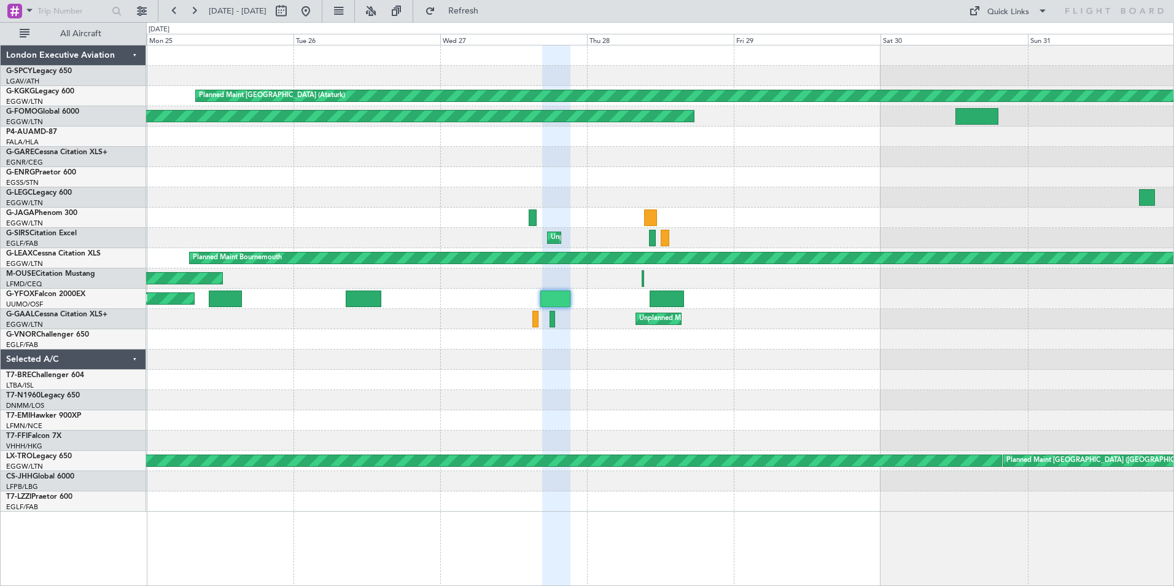
type input "0"
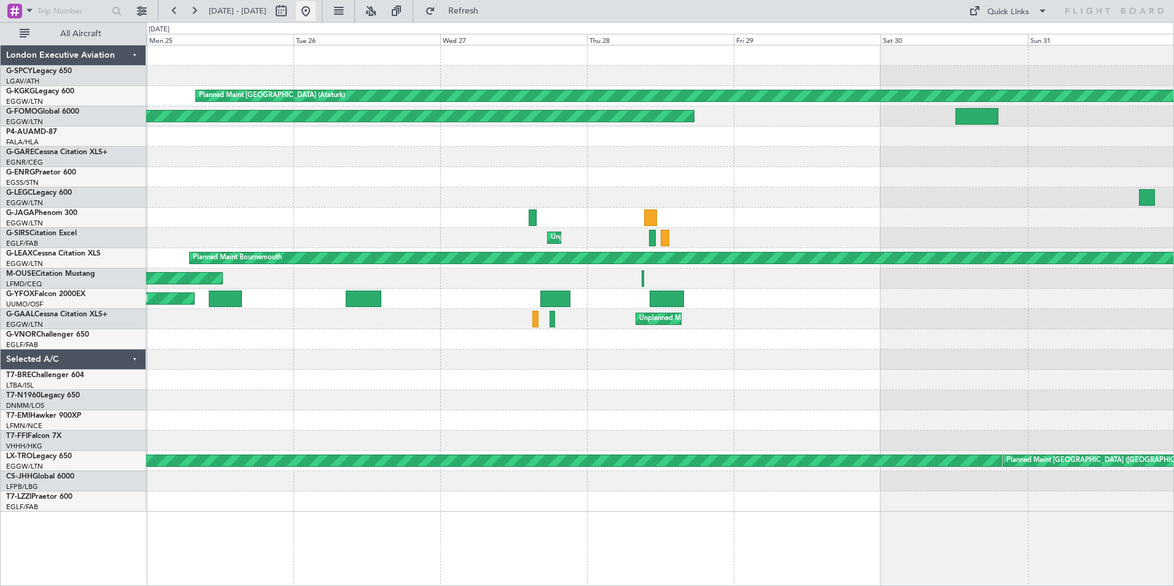
click at [316, 11] on button at bounding box center [306, 11] width 20 height 20
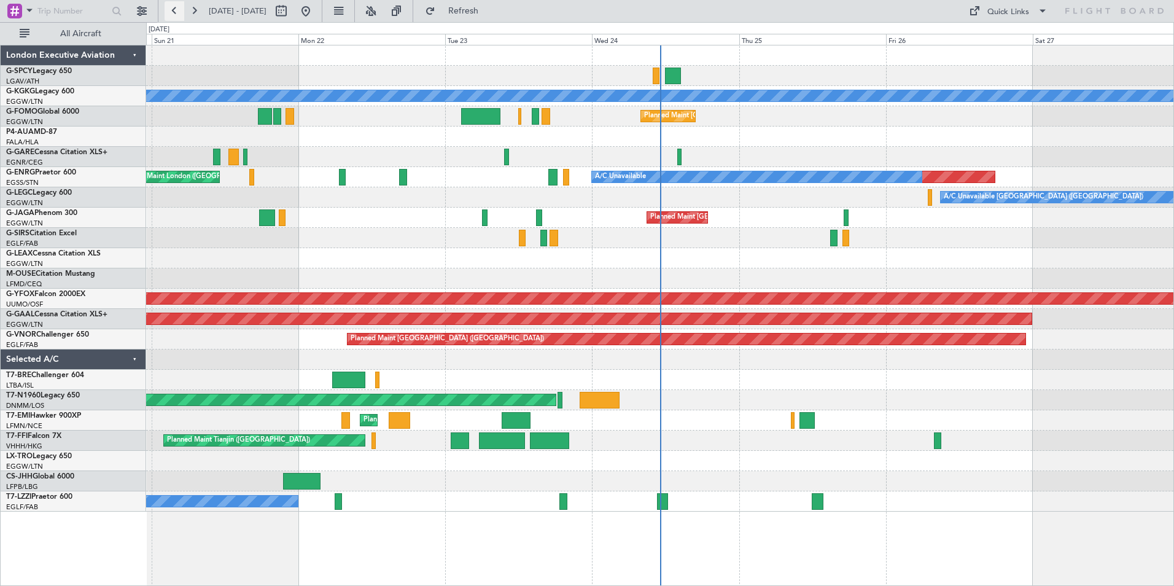
click at [177, 16] on button at bounding box center [175, 11] width 20 height 20
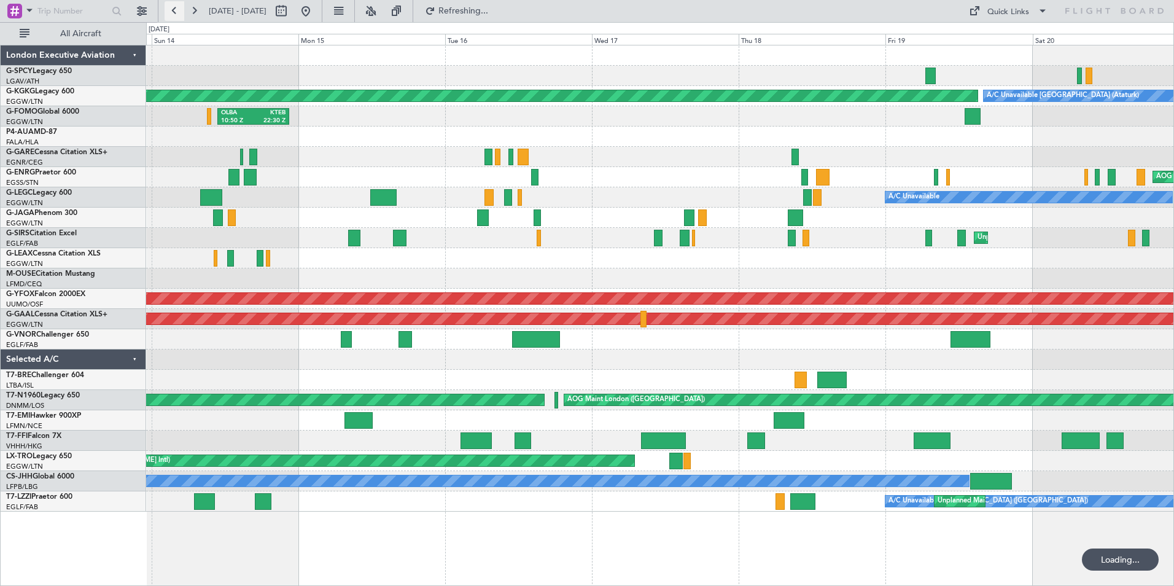
click at [176, 16] on button at bounding box center [175, 11] width 20 height 20
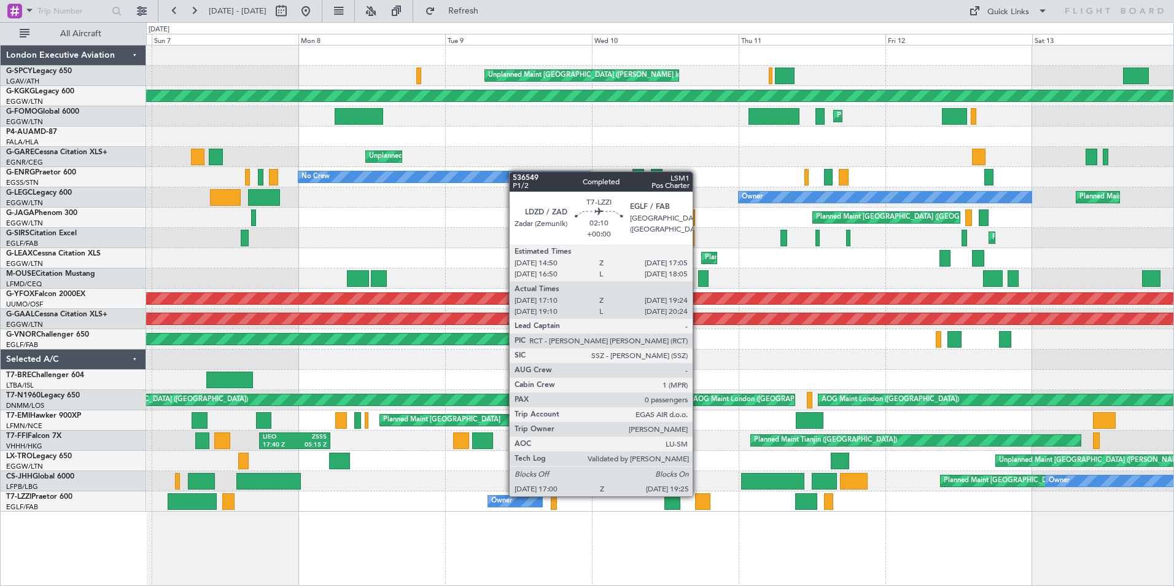
click at [698, 495] on div at bounding box center [702, 501] width 15 height 17
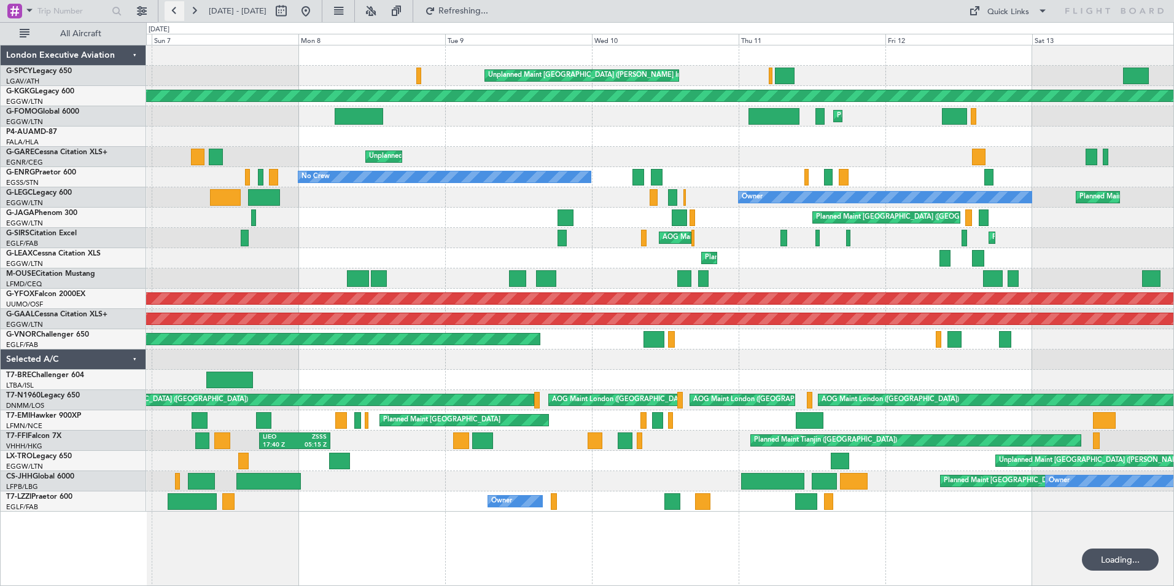
click at [173, 16] on button at bounding box center [175, 11] width 20 height 20
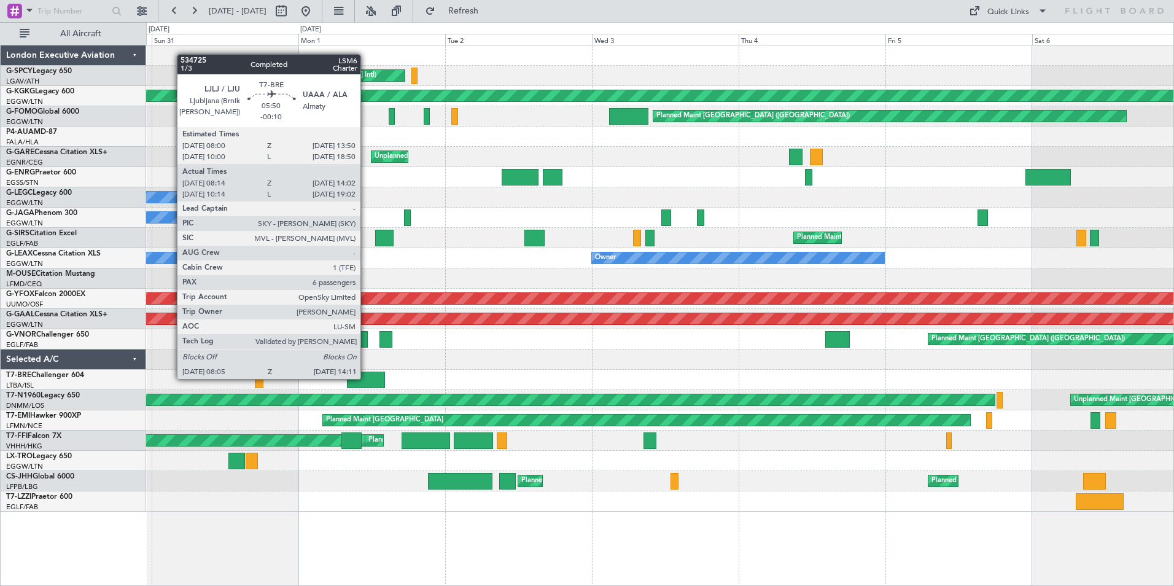
click at [366, 378] on div at bounding box center [365, 379] width 37 height 17
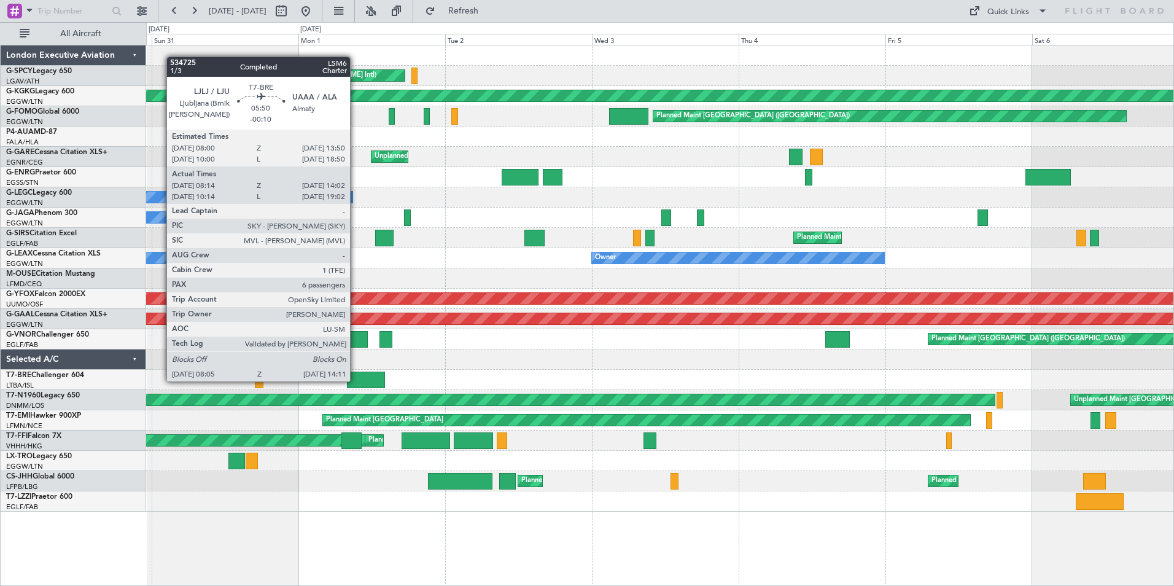
click at [355, 380] on div at bounding box center [365, 379] width 37 height 17
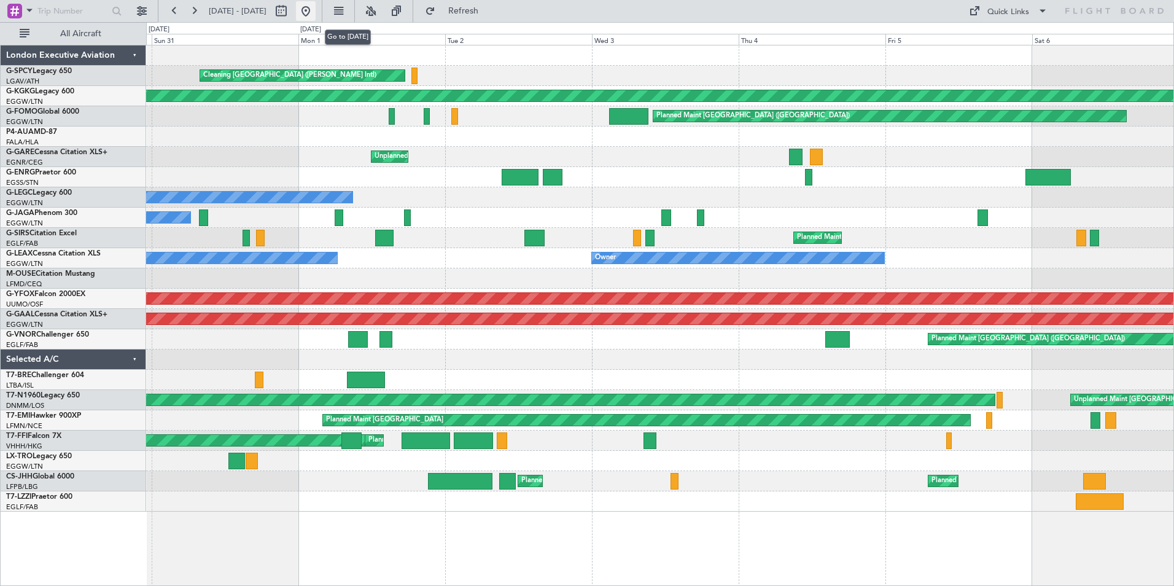
click at [316, 7] on button at bounding box center [306, 11] width 20 height 20
